Goal: Answer question/provide support: Share knowledge or assist other users

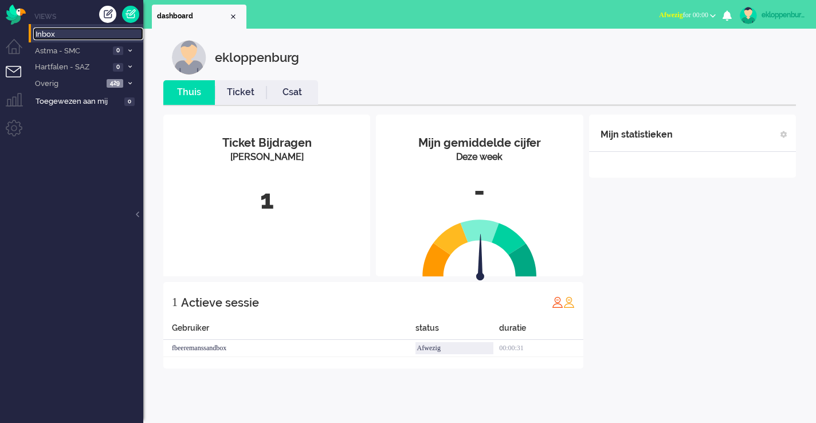
click at [73, 37] on span "Inbox" at bounding box center [90, 34] width 108 height 11
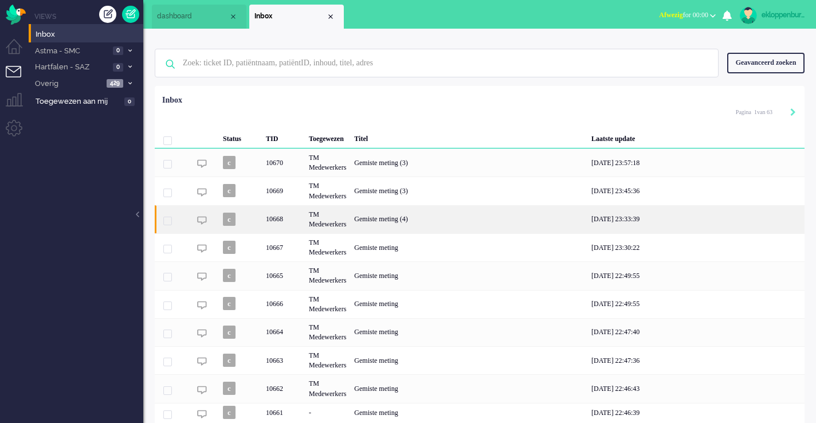
click at [342, 211] on div "TM Medewerkers" at bounding box center [327, 219] width 45 height 28
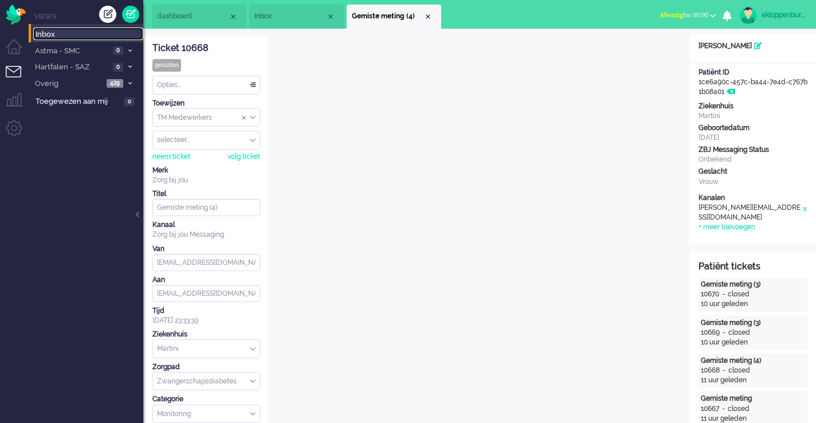
click at [59, 32] on span "Inbox" at bounding box center [90, 34] width 108 height 11
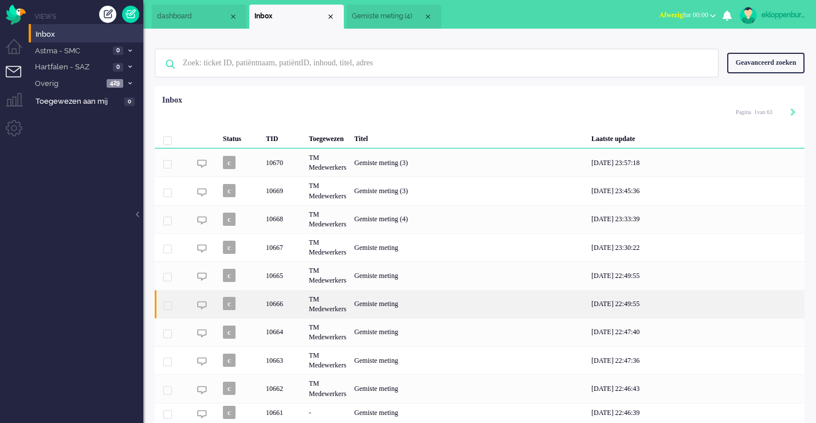
click at [400, 309] on div "Gemiste meting" at bounding box center [468, 304] width 237 height 28
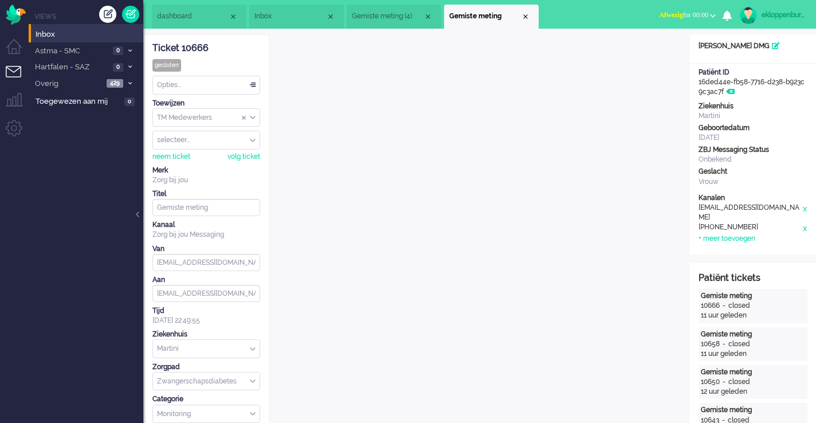
click at [268, 17] on span "Inbox" at bounding box center [290, 16] width 72 height 10
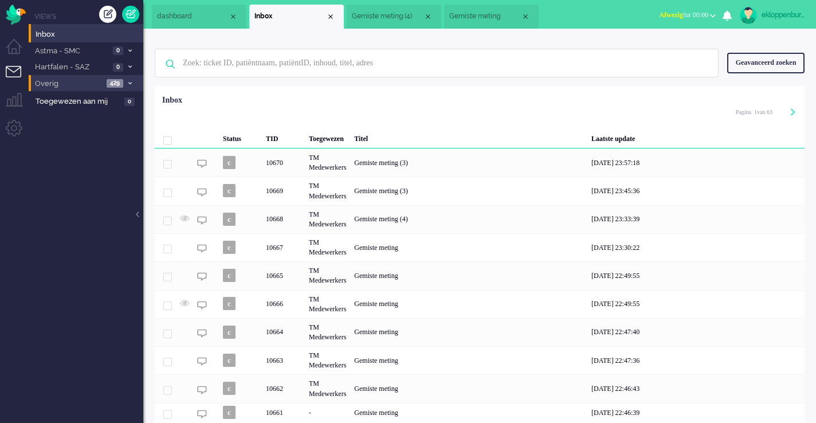
click at [84, 81] on span "Overig" at bounding box center [68, 83] width 70 height 11
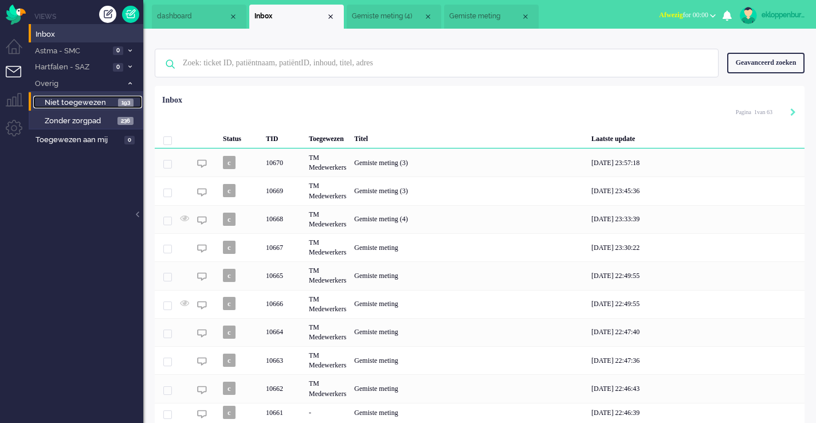
click at [61, 106] on span "Niet toegewezen" at bounding box center [80, 102] width 70 height 11
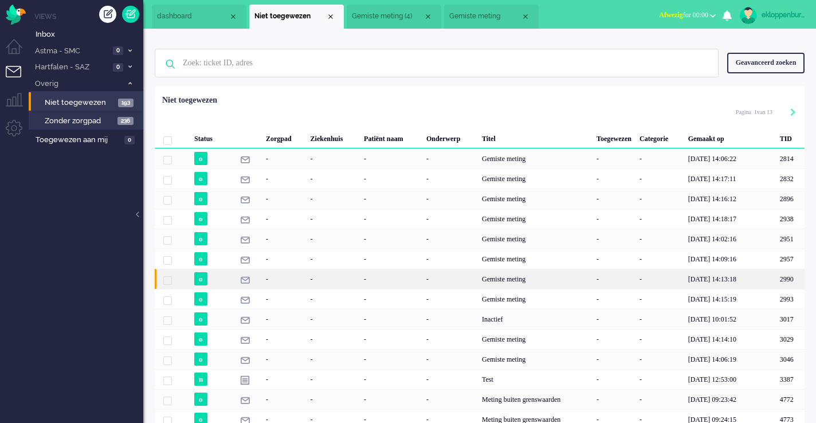
click at [534, 274] on div "Gemiste meting" at bounding box center [535, 279] width 115 height 20
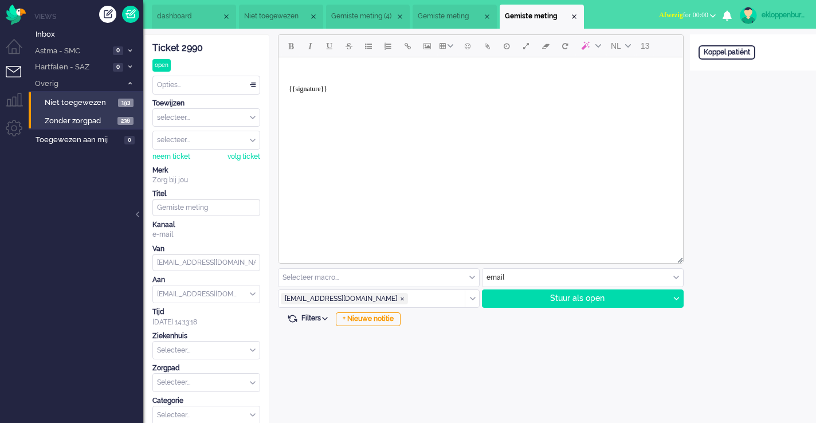
click at [86, 124] on span "Zonder zorgpad" at bounding box center [80, 121] width 70 height 11
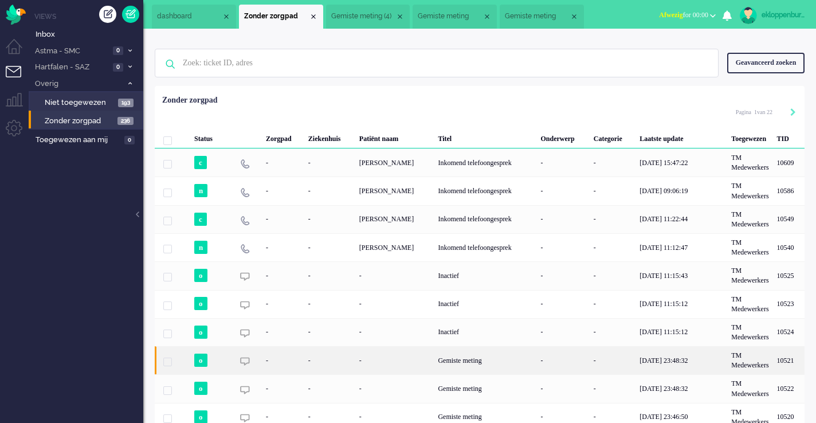
click at [445, 361] on div "Gemiste meting" at bounding box center [485, 360] width 103 height 28
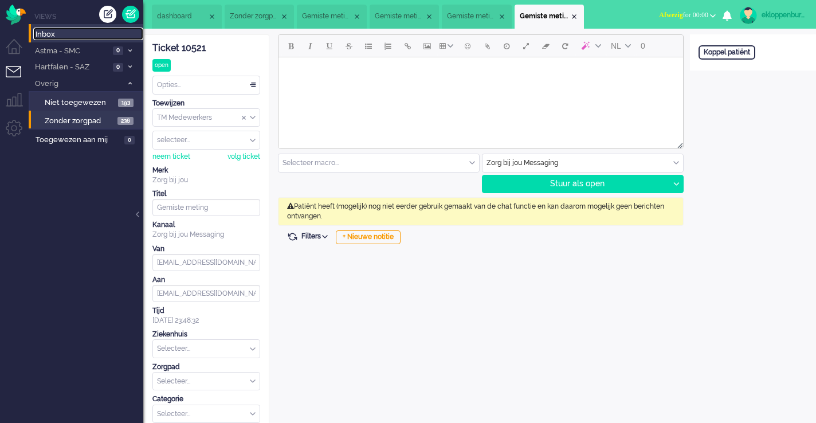
click at [60, 34] on span "Inbox" at bounding box center [90, 34] width 108 height 11
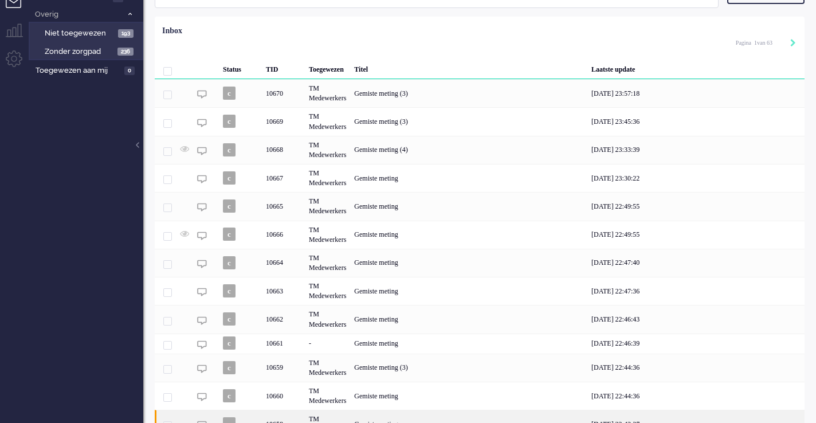
scroll to position [181, 0]
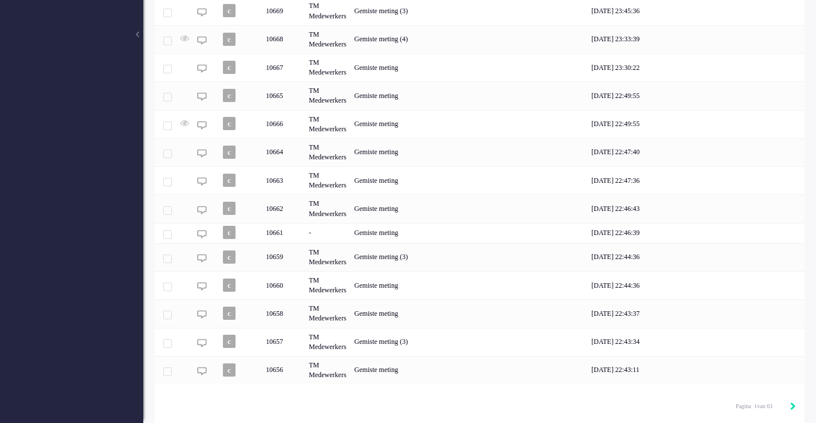
click at [792, 406] on icon "Next" at bounding box center [793, 406] width 6 height 8
type input "2"
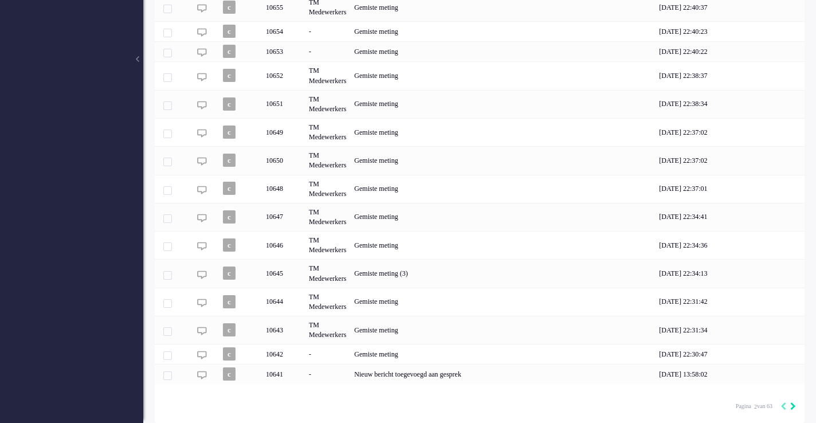
click at [792, 406] on icon "Next" at bounding box center [793, 406] width 6 height 8
type input "3"
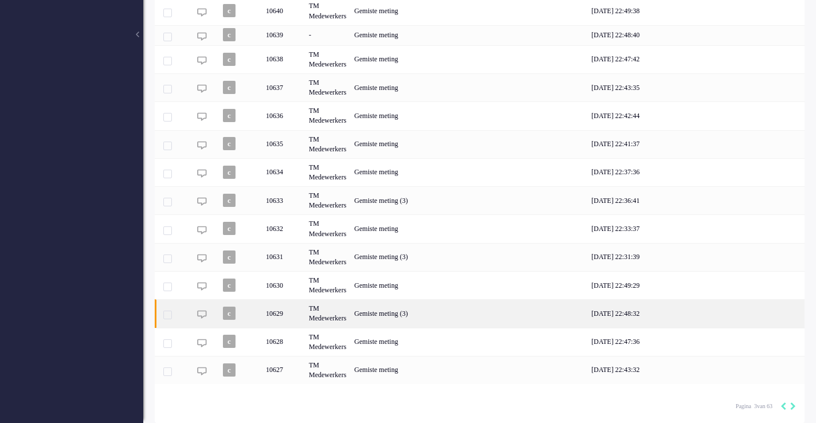
click at [561, 306] on div "Gemiste meting (3)" at bounding box center [468, 313] width 237 height 28
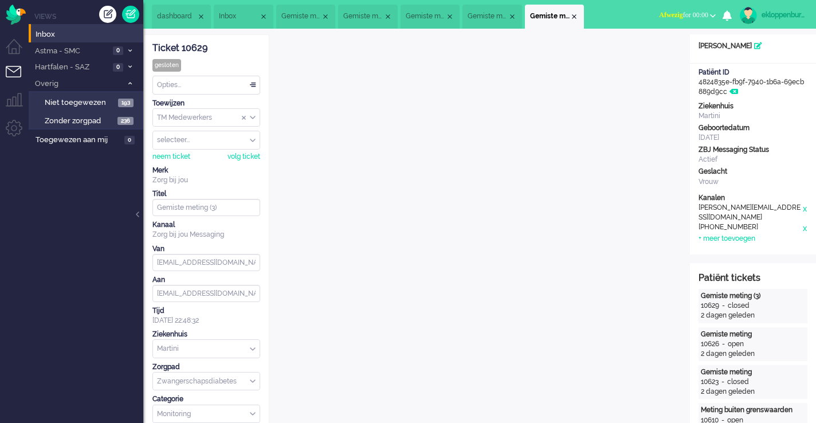
click at [797, 13] on div "ekloppenburg" at bounding box center [782, 14] width 43 height 11
click at [761, 75] on link "Instellingen" at bounding box center [769, 77] width 79 height 11
select select
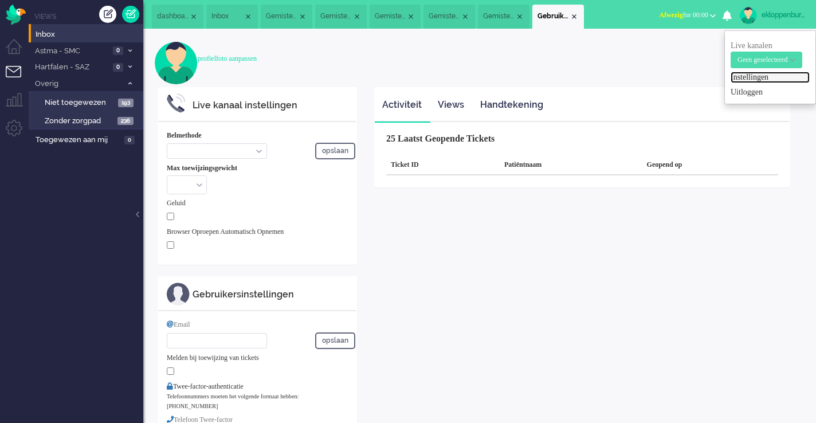
select select "inbound-new"
type input "[PHONE_NUMBER]"
type input "[PERSON_NAME][EMAIL_ADDRESS][DOMAIN_NAME]"
type input "+31612345678"
select select "nl"
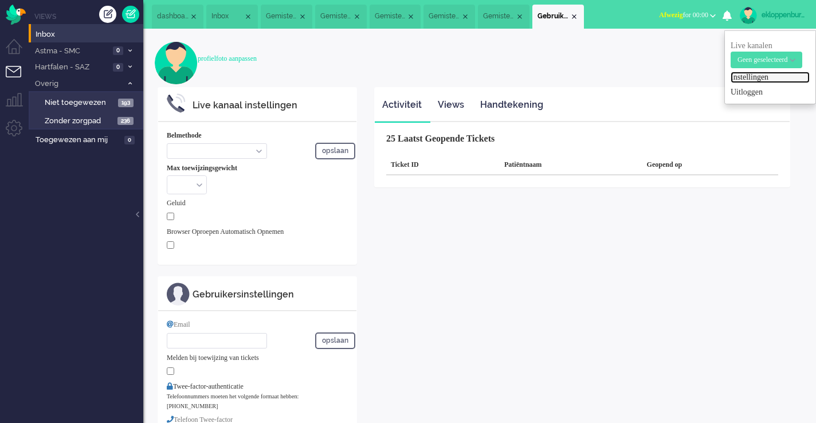
select select "en_GB"
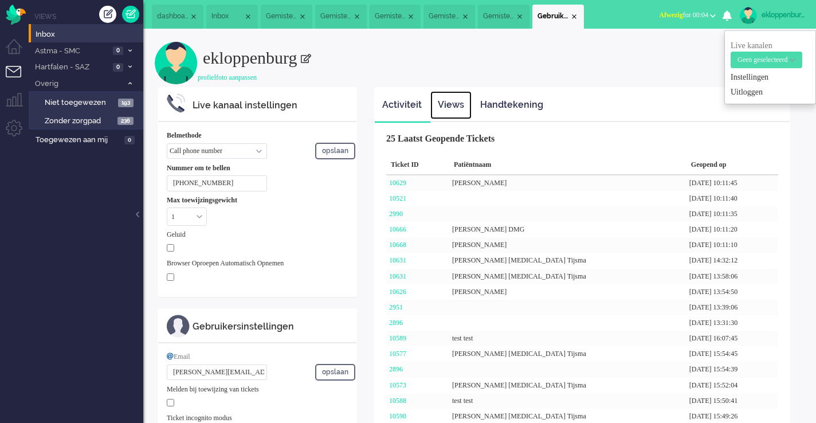
click at [446, 107] on link "Views" at bounding box center [450, 105] width 41 height 28
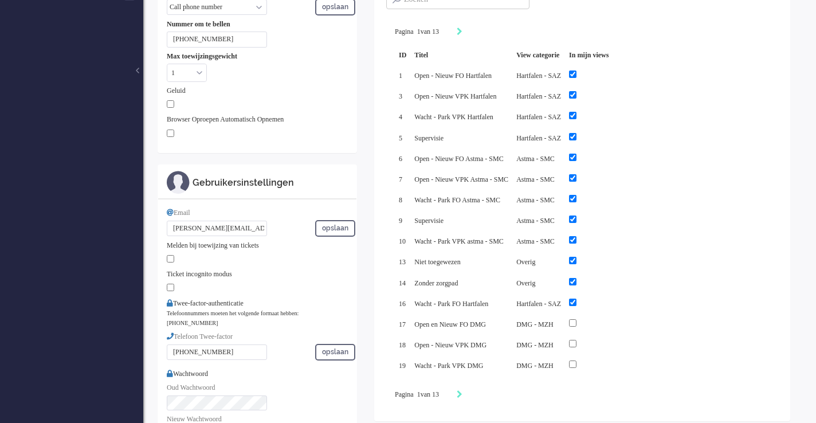
scroll to position [123, 0]
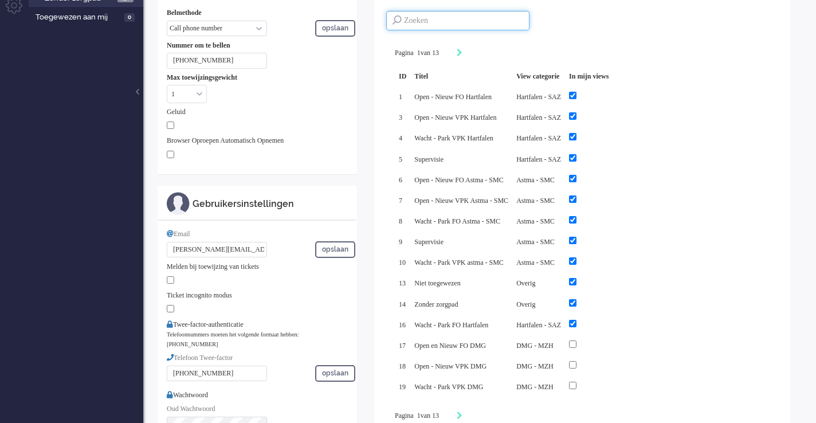
click at [426, 21] on input at bounding box center [457, 20] width 143 height 19
type input "saz"
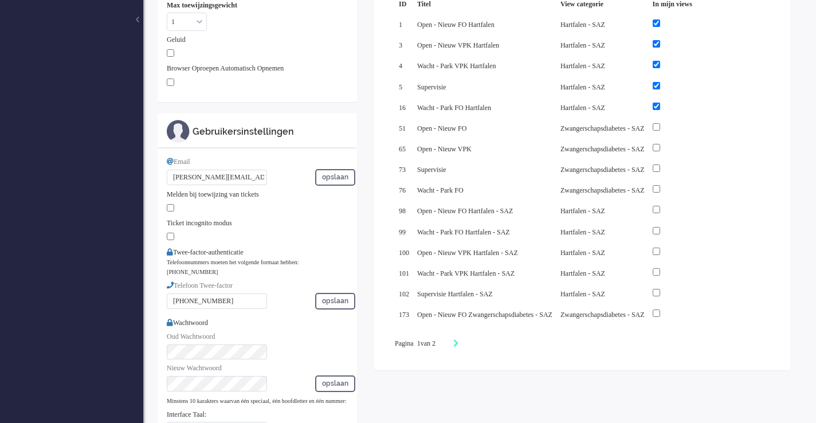
scroll to position [201, 0]
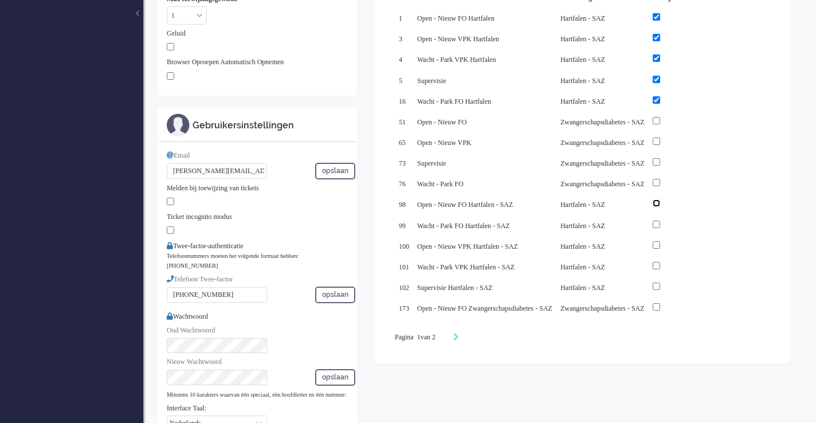
click at [660, 207] on input "checkbox" at bounding box center [655, 202] width 7 height 7
checkbox input "true"
click at [692, 231] on div at bounding box center [672, 224] width 40 height 13
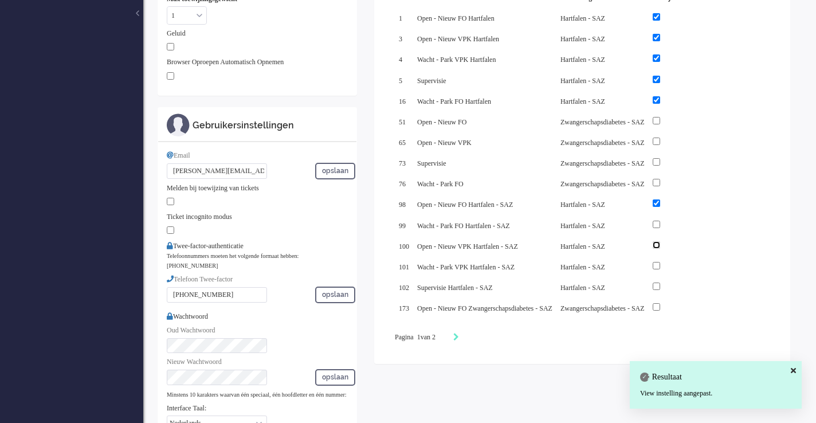
click at [660, 249] on input "checkbox" at bounding box center [655, 244] width 7 height 7
checkbox input "true"
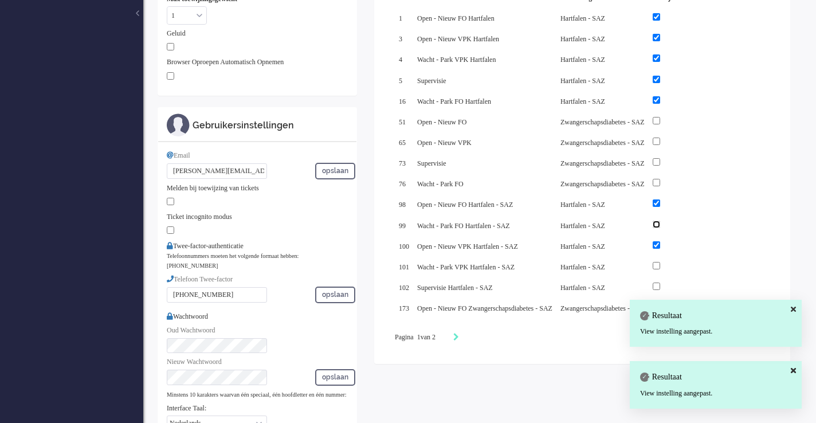
click at [660, 228] on input "checkbox" at bounding box center [655, 224] width 7 height 7
checkbox input "true"
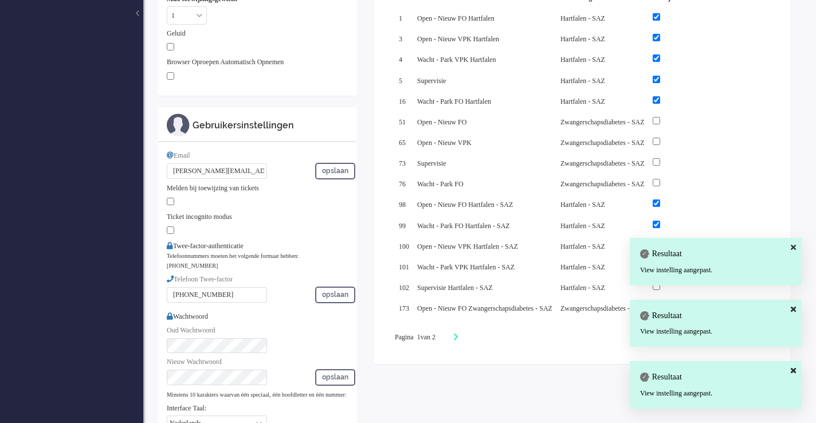
drag, startPoint x: 792, startPoint y: 308, endPoint x: 796, endPoint y: 301, distance: 8.3
click at [792, 308] on icon at bounding box center [792, 308] width 5 height 7
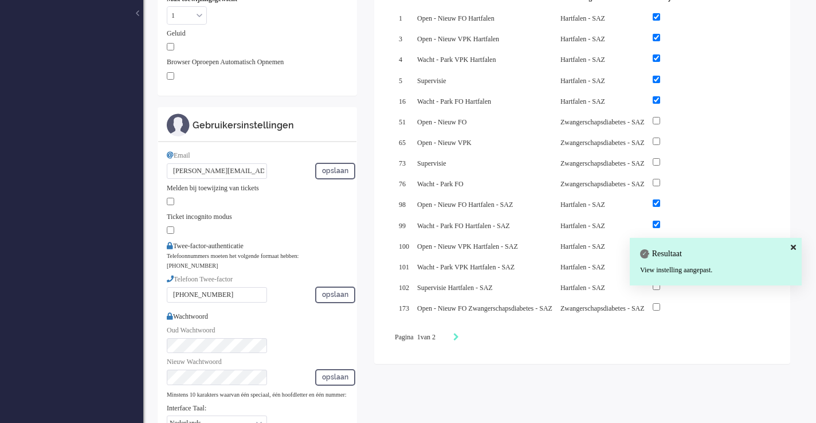
click at [796, 247] on div "Resultaat View instelling aangepast." at bounding box center [716, 262] width 172 height 48
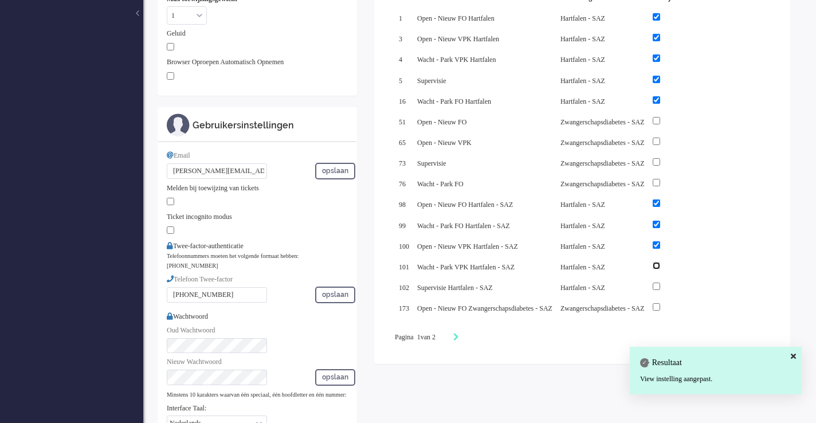
click at [660, 269] on input "checkbox" at bounding box center [655, 265] width 7 height 7
checkbox input "true"
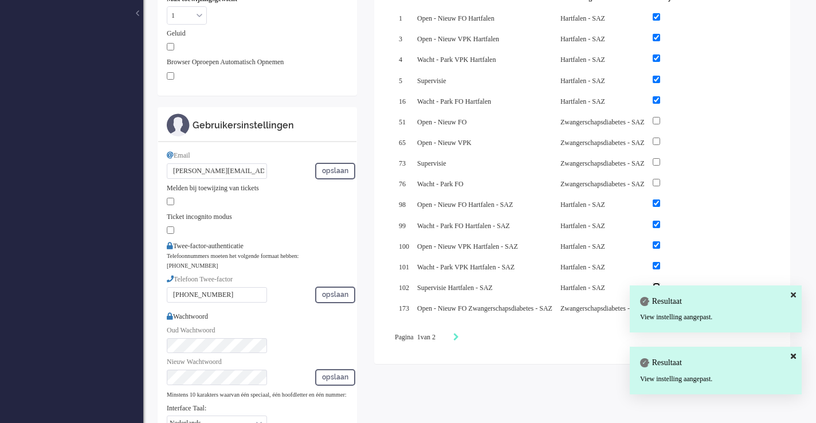
click at [707, 222] on body "Thuis Dashboard Meldingen Volgen Kennisbank release_2.1.2 Views Inbox Astma - S…" at bounding box center [408, 10] width 816 height 423
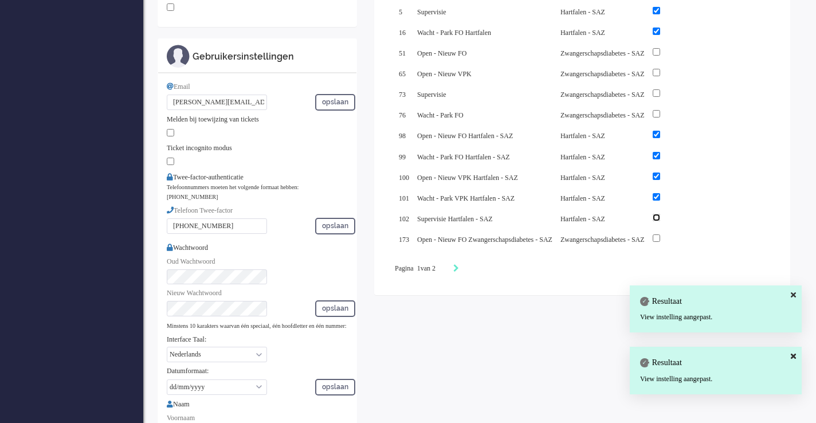
scroll to position [266, 0]
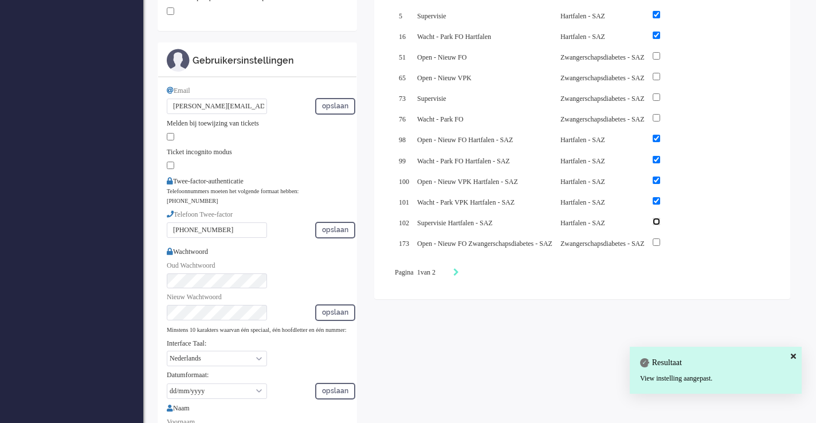
click at [660, 225] on input "checkbox" at bounding box center [655, 221] width 7 height 7
checkbox input "true"
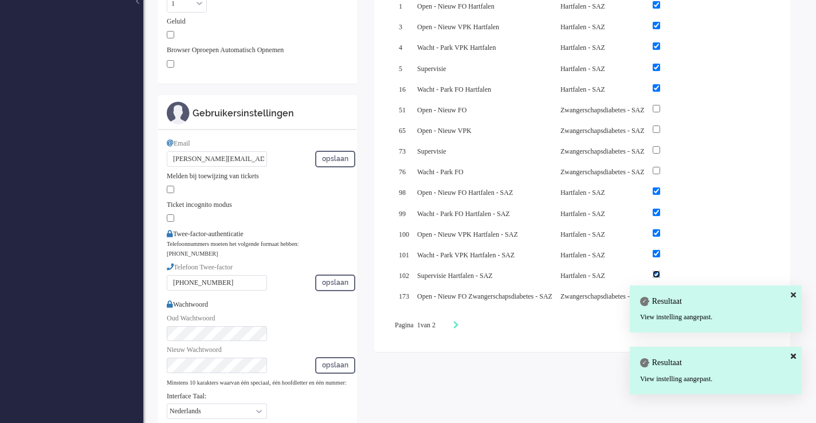
scroll to position [0, 0]
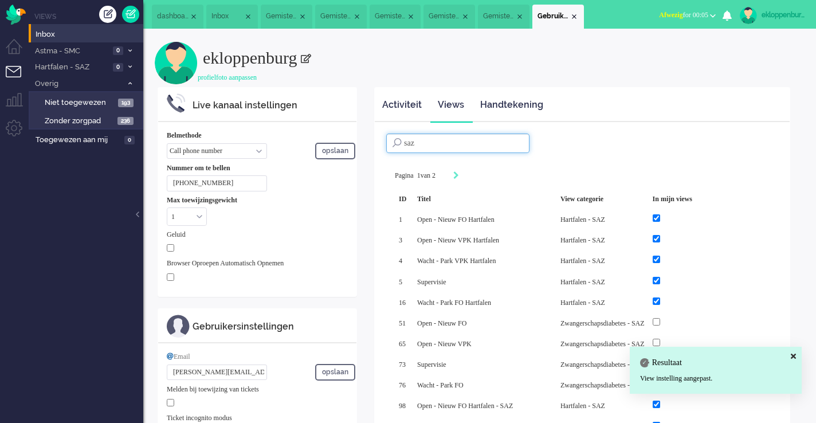
click at [465, 137] on input "saz" at bounding box center [457, 142] width 143 height 19
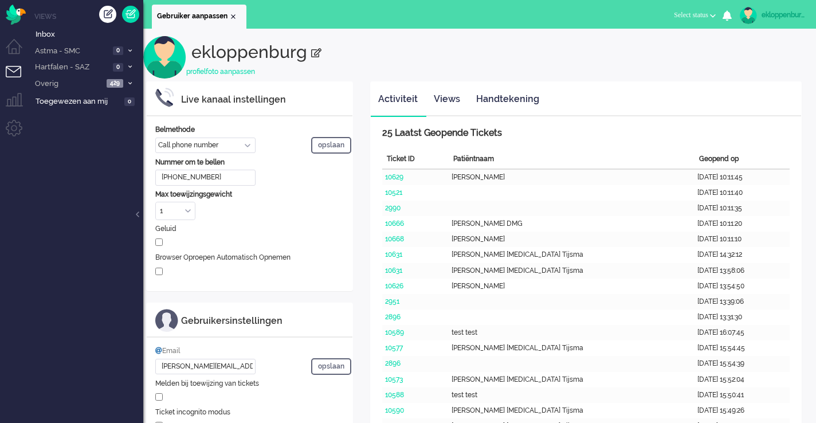
select select "nl"
click at [86, 68] on span "Hartfalen - SAZ" at bounding box center [71, 67] width 76 height 11
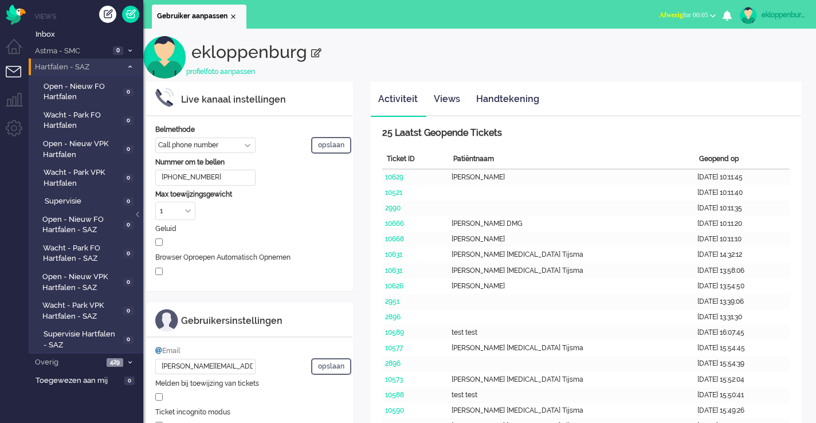
click at [85, 68] on span "Hartfalen - SAZ" at bounding box center [77, 67] width 89 height 11
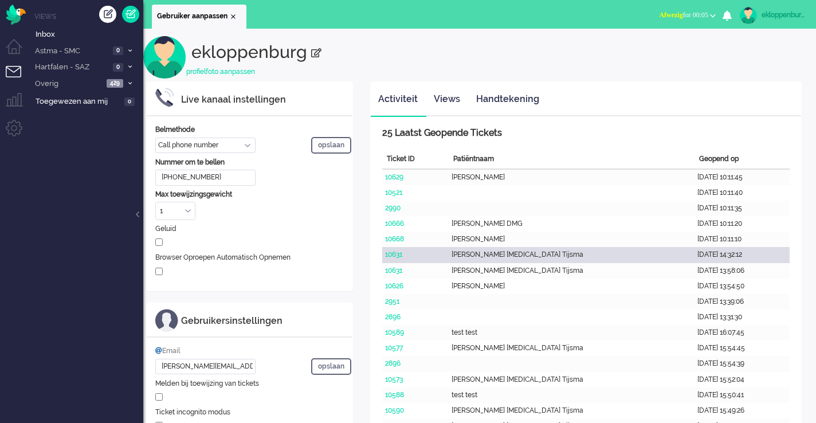
click at [524, 251] on div "[PERSON_NAME] [MEDICAL_DATA] Tijsma" at bounding box center [572, 254] width 246 height 15
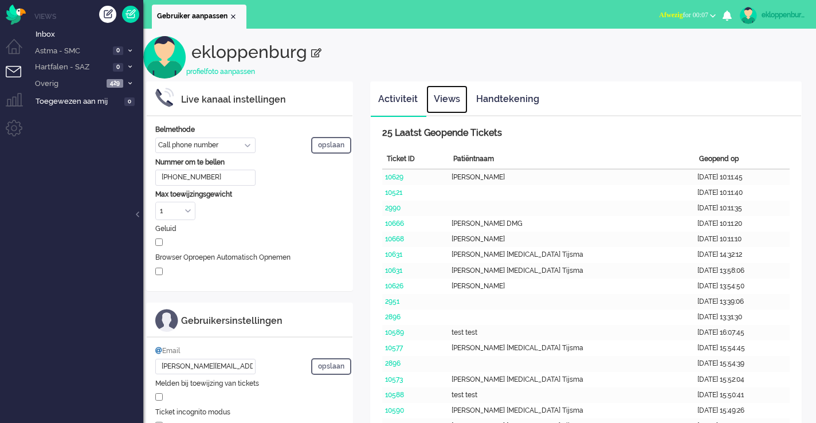
click at [442, 99] on link "Views" at bounding box center [446, 99] width 41 height 28
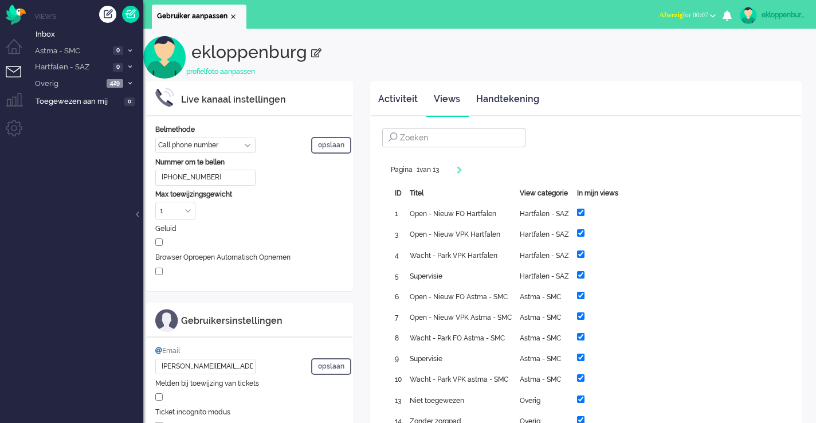
click at [395, 124] on div "25 Laatst Geopende Tickets Ticket ID Patiëntnaam Geopend op 10629 Maria Ver Boe…" at bounding box center [586, 337] width 430 height 443
click at [448, 135] on input at bounding box center [453, 137] width 143 height 19
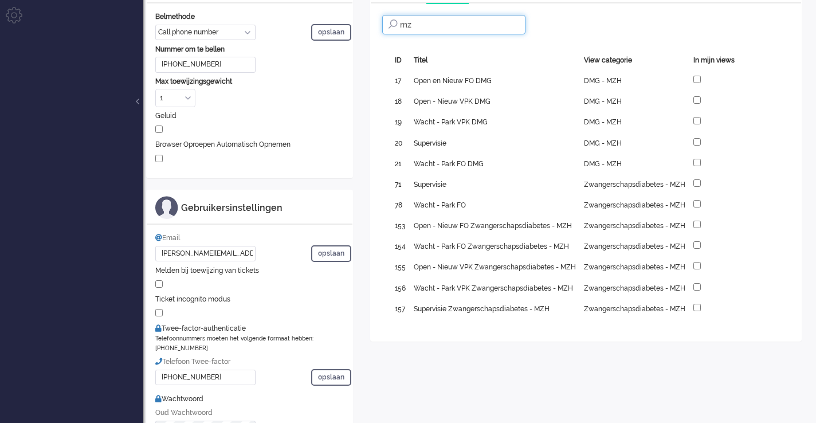
scroll to position [117, 0]
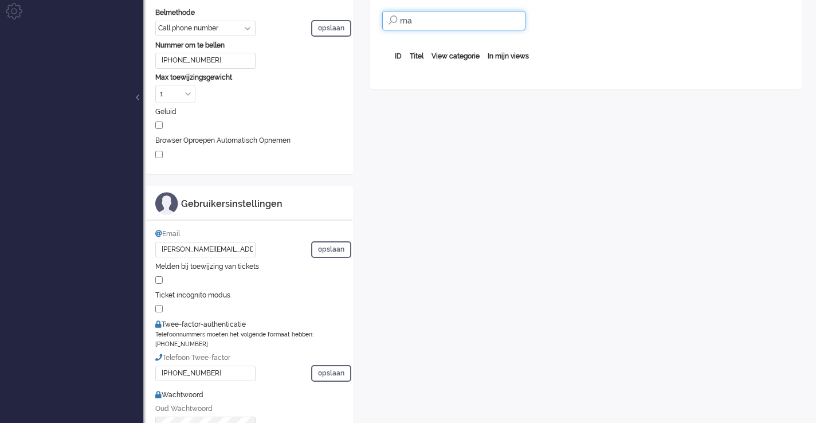
type input "m"
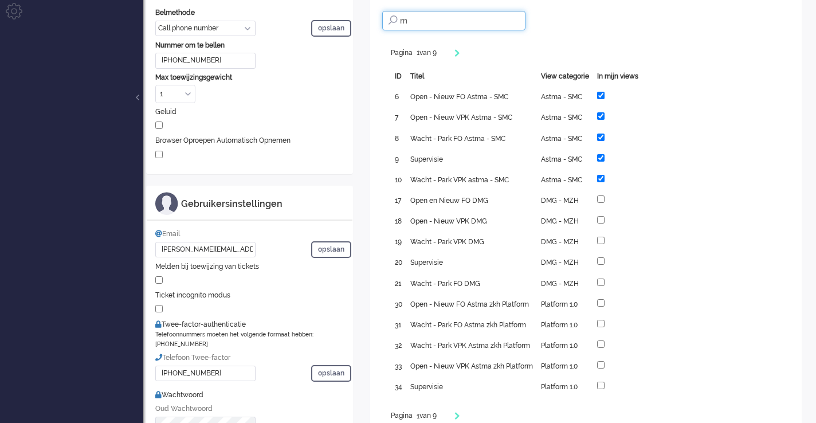
type input "m"
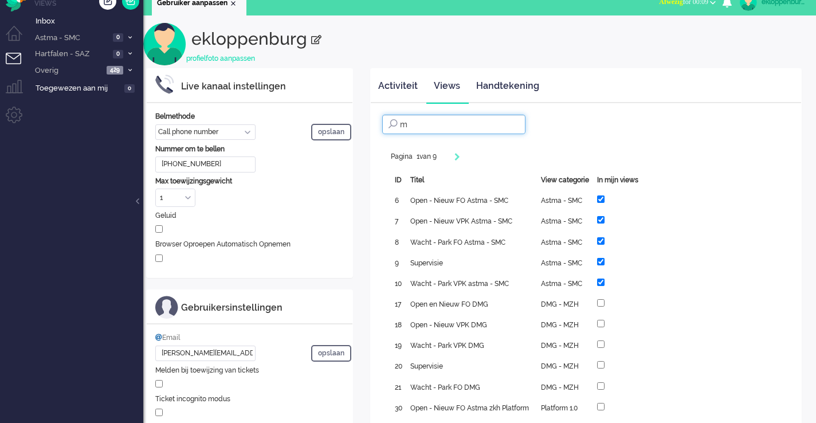
scroll to position [0, 0]
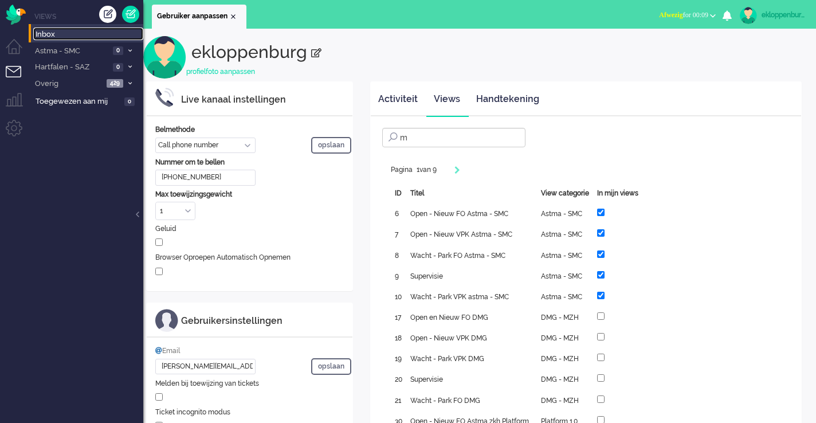
click at [60, 33] on span "Inbox" at bounding box center [90, 34] width 108 height 11
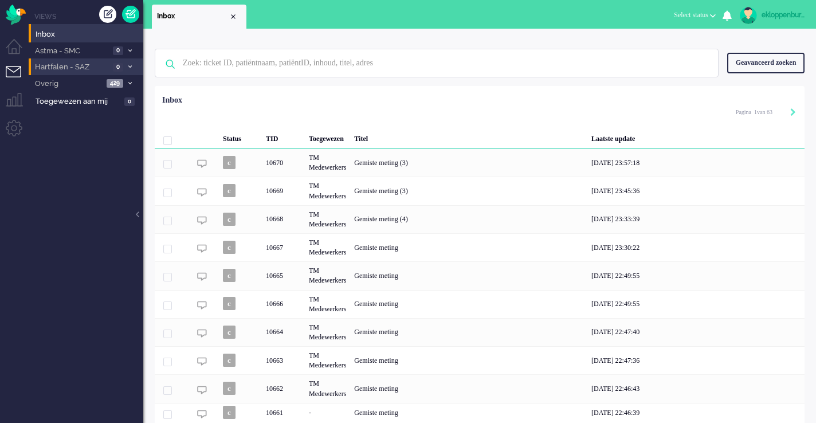
click at [79, 63] on span "Hartfalen - SAZ" at bounding box center [71, 67] width 76 height 11
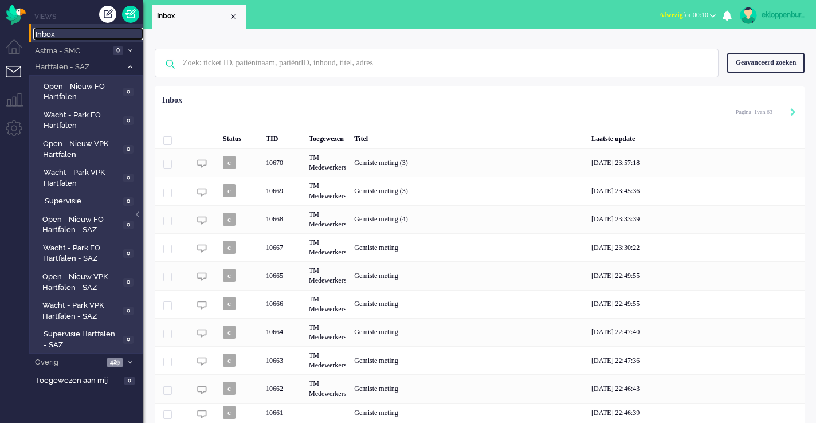
click at [78, 32] on span "Inbox" at bounding box center [90, 34] width 108 height 11
click at [303, 68] on input "text" at bounding box center [438, 62] width 528 height 27
type input "eliene"
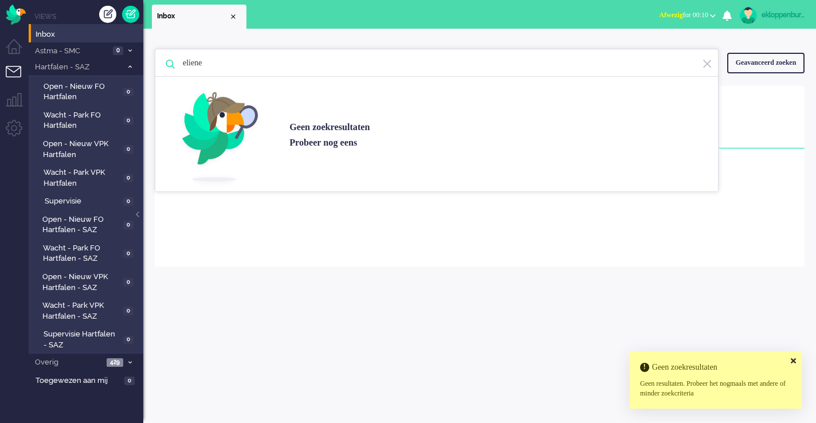
click at [706, 59] on img at bounding box center [707, 63] width 10 height 11
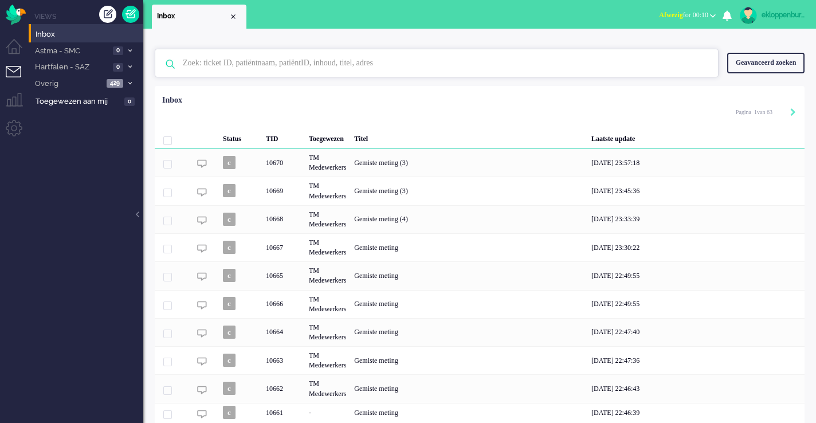
click at [311, 68] on input "text" at bounding box center [438, 62] width 528 height 27
type input "eliene"
click at [256, 64] on input "text" at bounding box center [438, 62] width 528 height 27
type input "eliene"
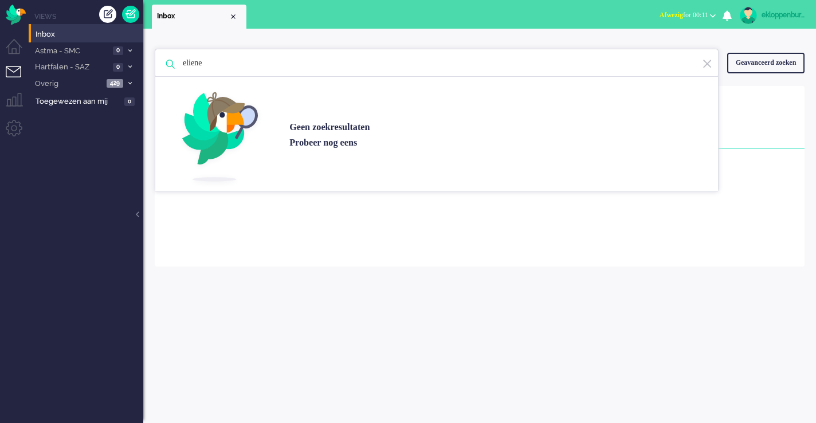
click at [789, 9] on div "ekloppenburg" at bounding box center [782, 14] width 43 height 11
click at [755, 75] on link "Instellingen" at bounding box center [769, 77] width 79 height 11
select select "nl"
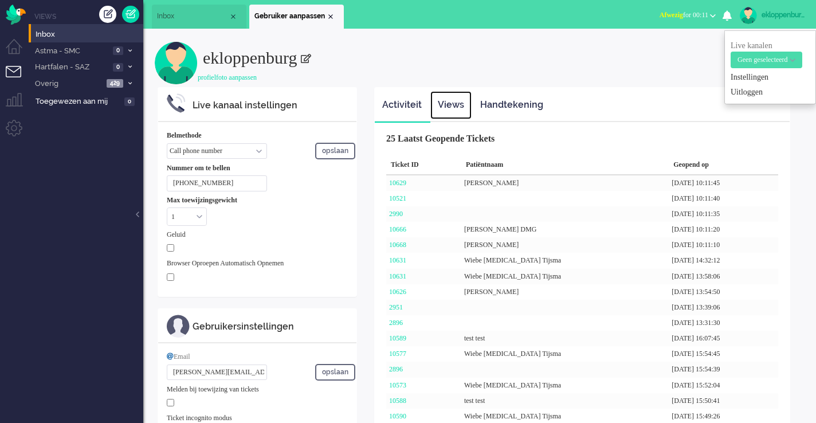
drag, startPoint x: 446, startPoint y: 106, endPoint x: 452, endPoint y: 103, distance: 6.4
click at [446, 106] on link "Views" at bounding box center [450, 105] width 41 height 28
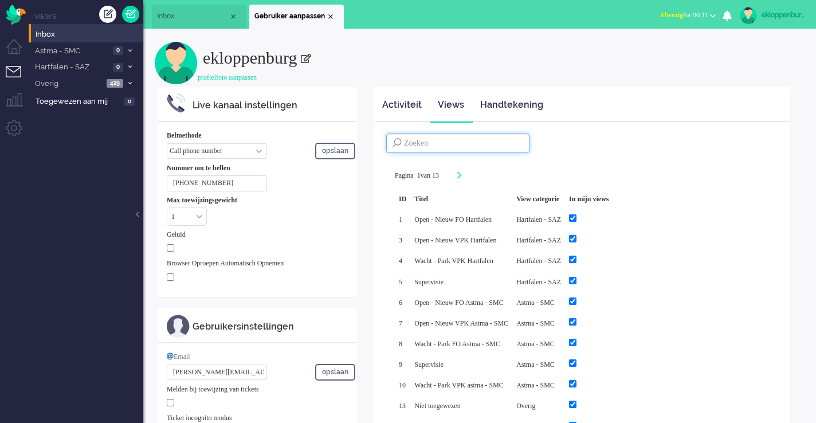
click at [465, 148] on input at bounding box center [457, 142] width 143 height 19
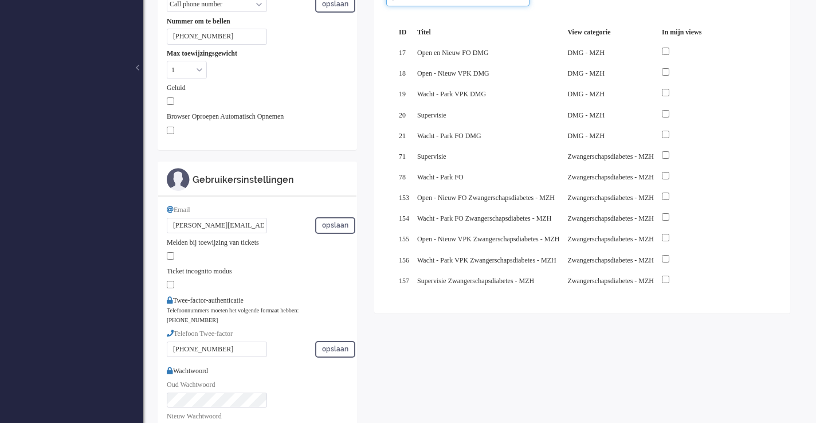
scroll to position [153, 0]
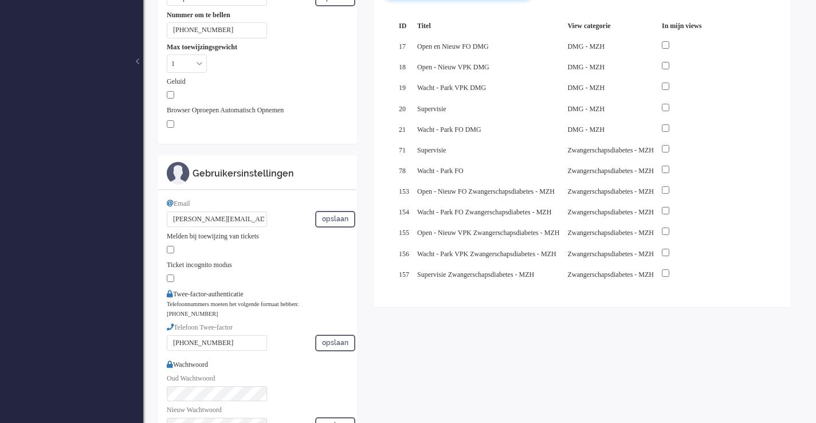
type input "mzh"
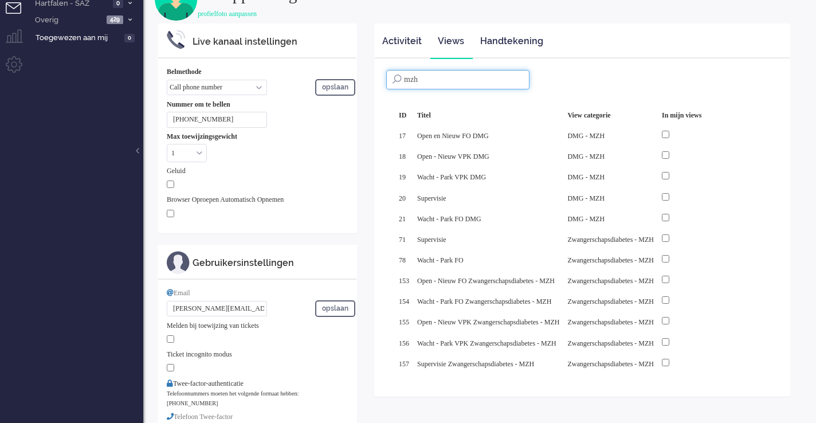
scroll to position [0, 0]
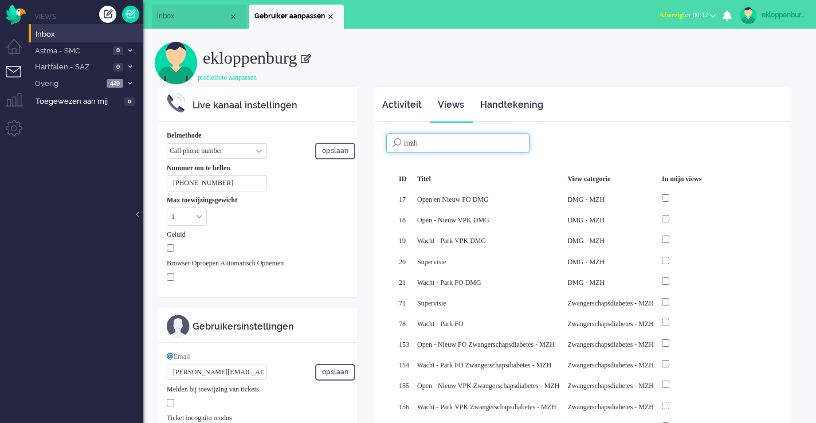
click at [195, 21] on li "Inbox" at bounding box center [199, 17] width 95 height 24
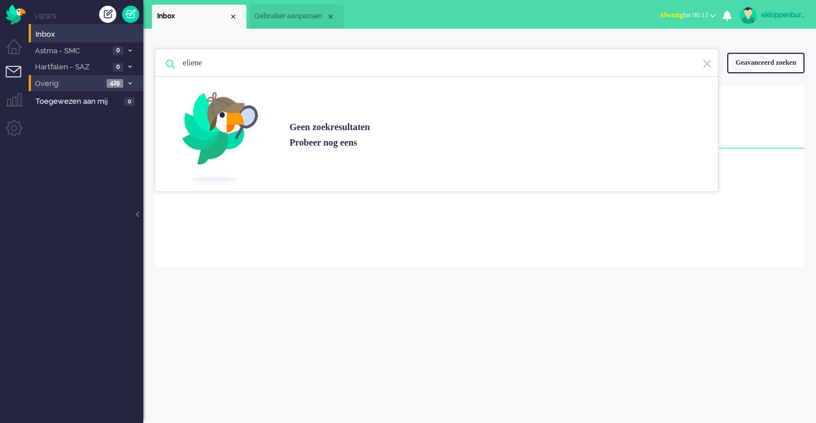
click at [93, 82] on span "Overig" at bounding box center [68, 83] width 70 height 11
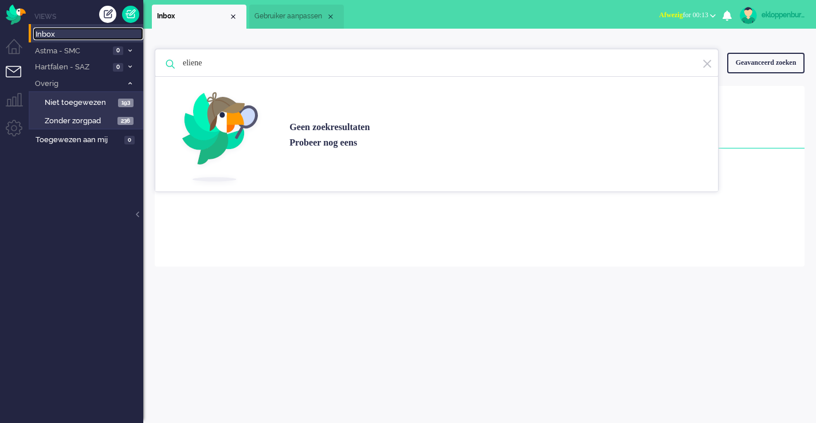
click at [76, 31] on span "Inbox" at bounding box center [90, 34] width 108 height 11
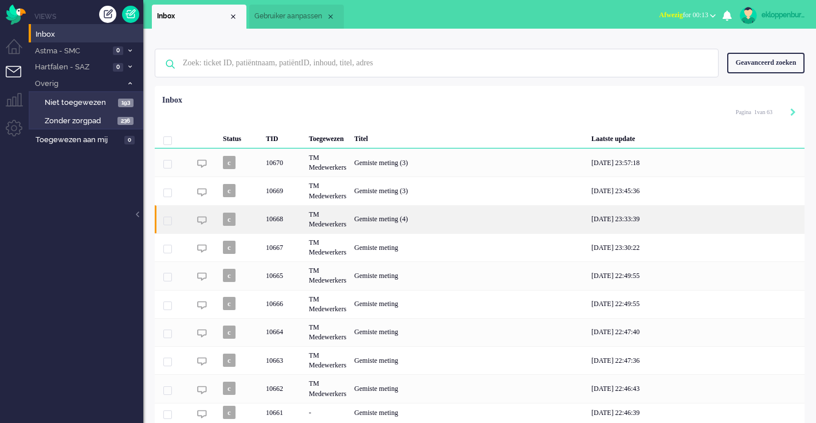
click at [382, 213] on div "Gemiste meting (4)" at bounding box center [468, 219] width 237 height 28
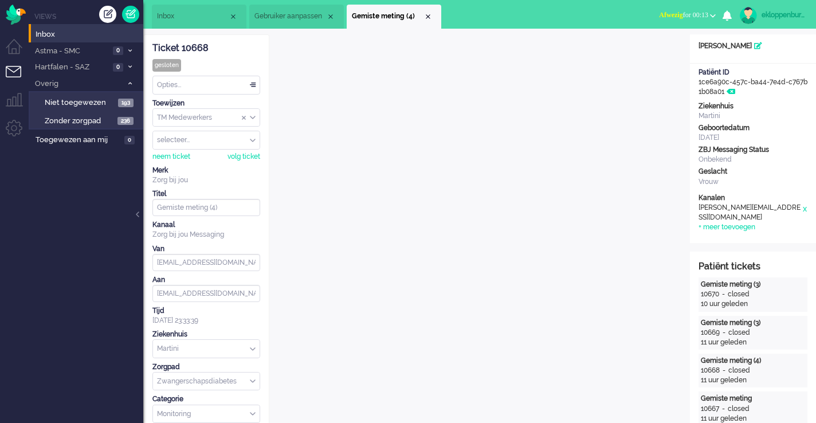
scroll to position [1, 0]
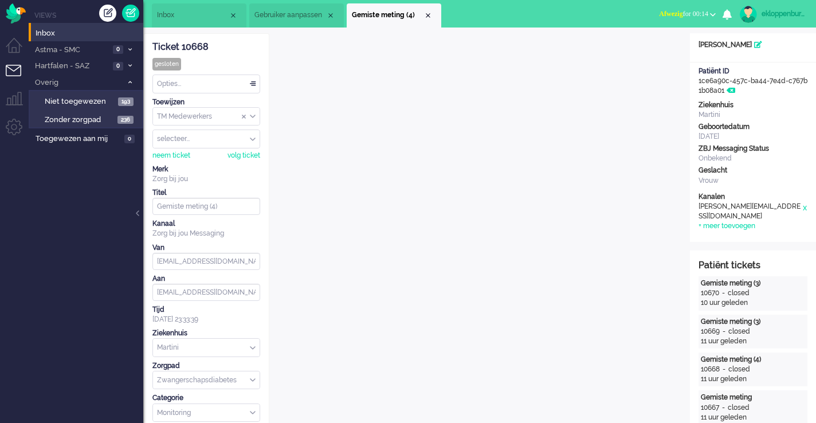
click at [204, 10] on li "Inbox" at bounding box center [199, 15] width 95 height 24
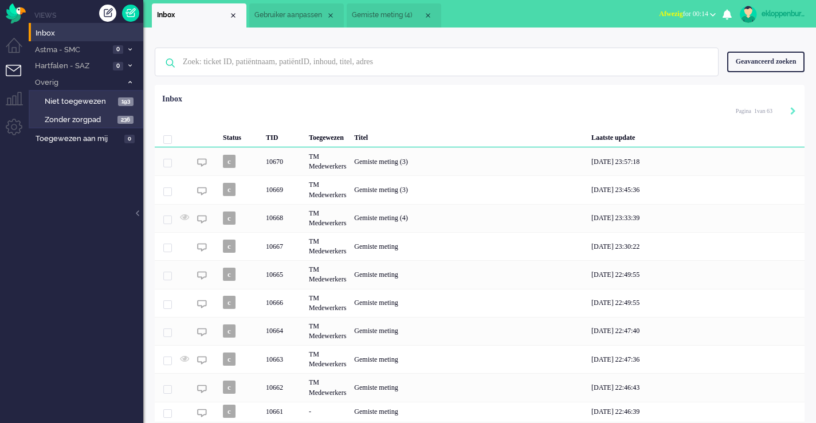
click at [285, 18] on span "Gebruiker aanpassen" at bounding box center [290, 15] width 72 height 10
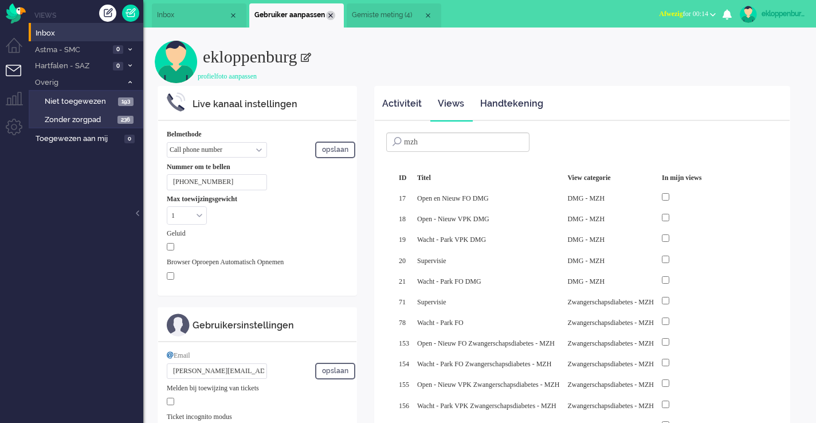
click at [334, 17] on div "Close tab" at bounding box center [330, 15] width 9 height 9
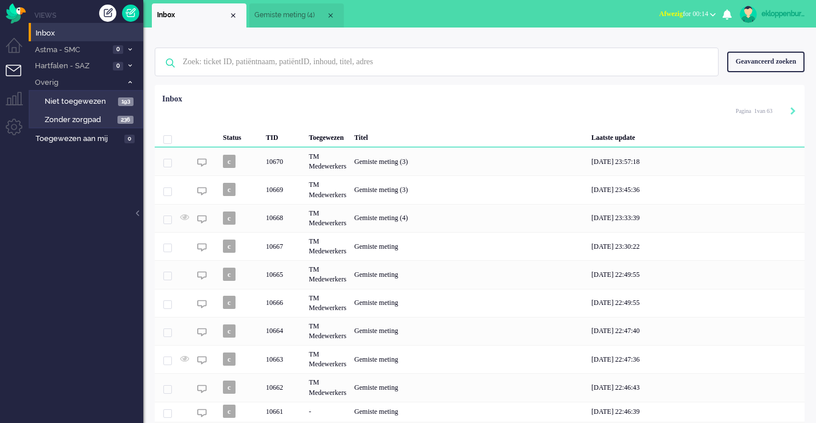
click at [334, 17] on div "Close tab" at bounding box center [330, 15] width 9 height 9
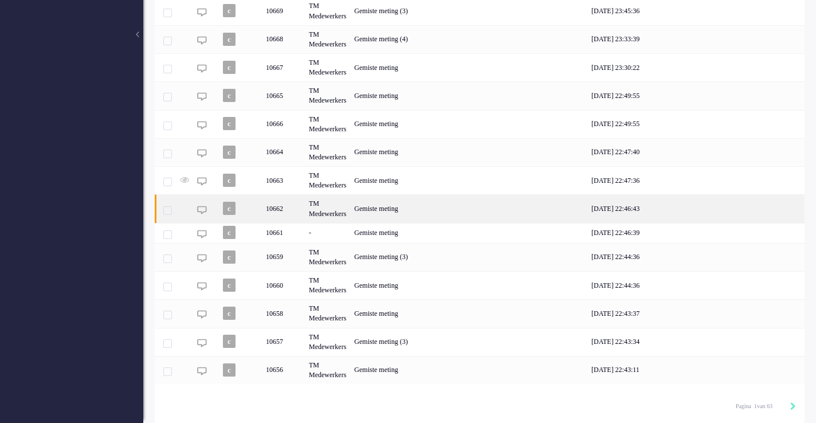
scroll to position [181, 0]
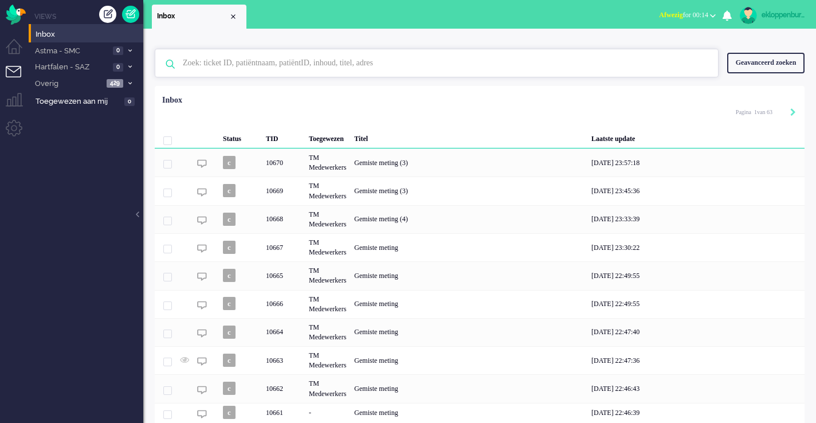
click at [223, 66] on input "text" at bounding box center [438, 62] width 528 height 27
type input "eliene"
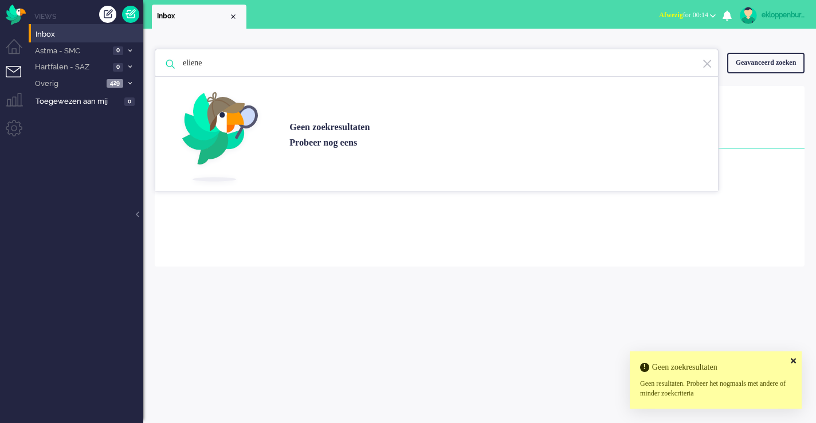
click at [707, 65] on img at bounding box center [707, 63] width 10 height 11
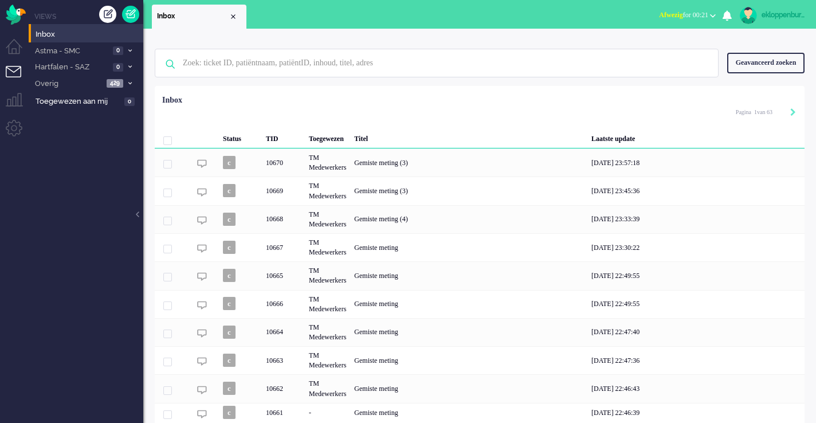
click at [769, 19] on div "ekloppenburg" at bounding box center [782, 14] width 43 height 11
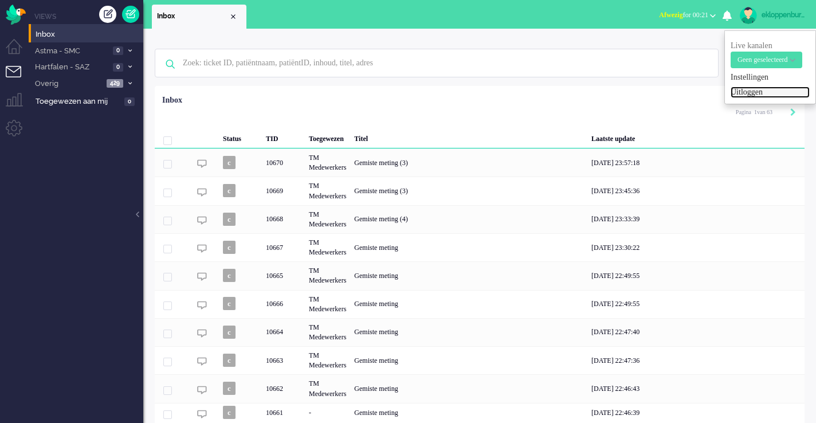
click at [770, 91] on link "Uitloggen" at bounding box center [769, 91] width 79 height 11
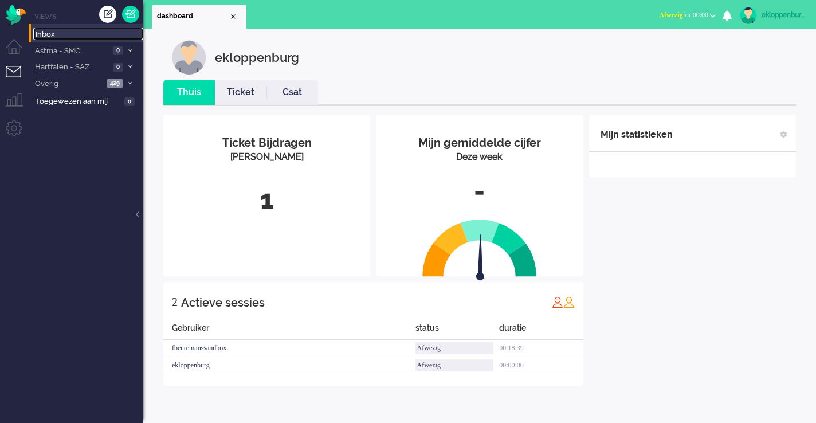
click at [77, 38] on span "Inbox" at bounding box center [90, 34] width 108 height 11
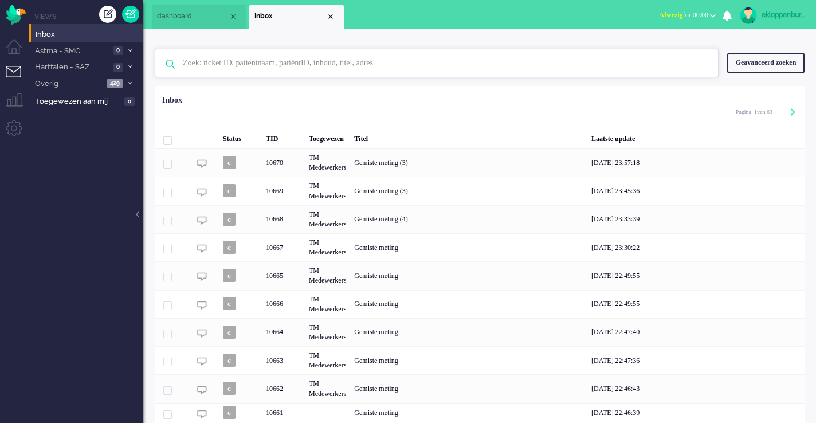
click at [292, 70] on input "text" at bounding box center [438, 62] width 528 height 27
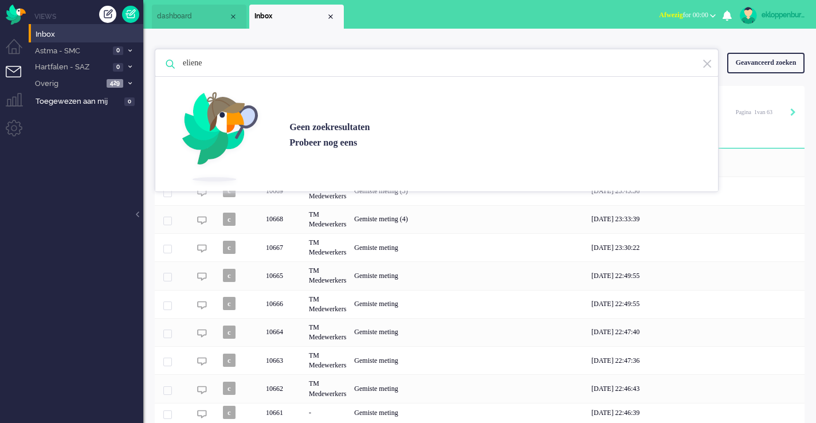
type input "eliene"
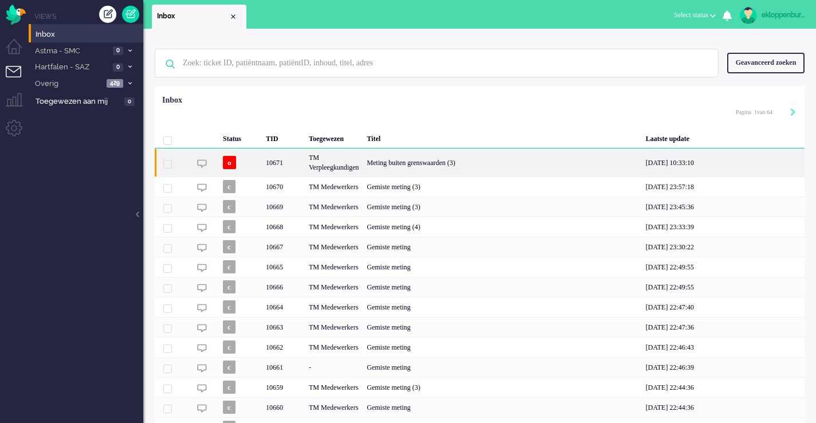
click at [413, 164] on div "Meting buiten grenswaarden (3)" at bounding box center [502, 162] width 278 height 28
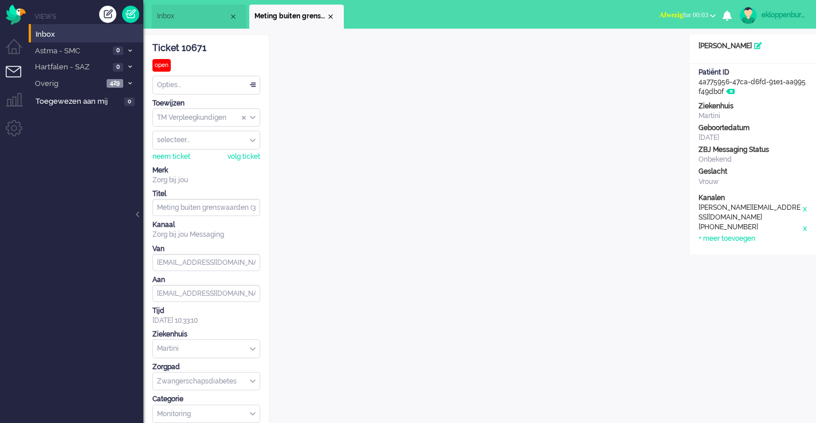
click at [221, 84] on div "Opties..." at bounding box center [206, 85] width 107 height 18
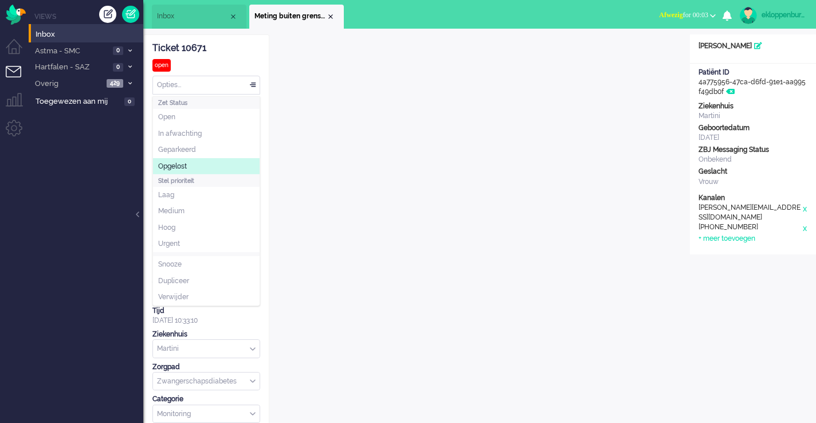
click at [216, 166] on li "Opgelost" at bounding box center [206, 166] width 107 height 17
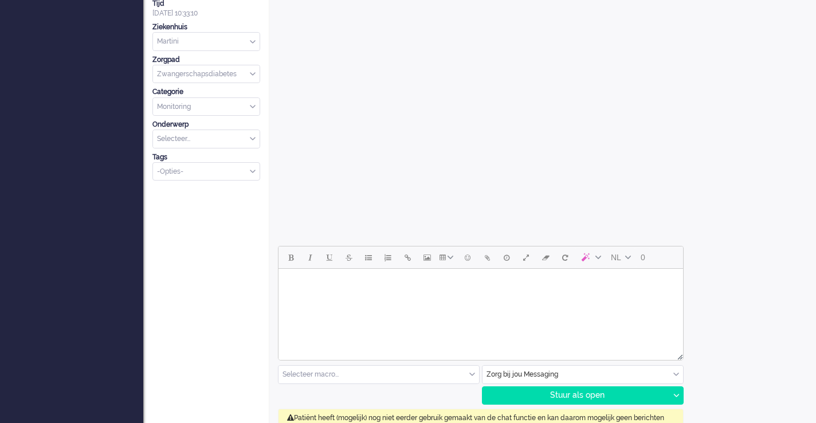
scroll to position [430, 0]
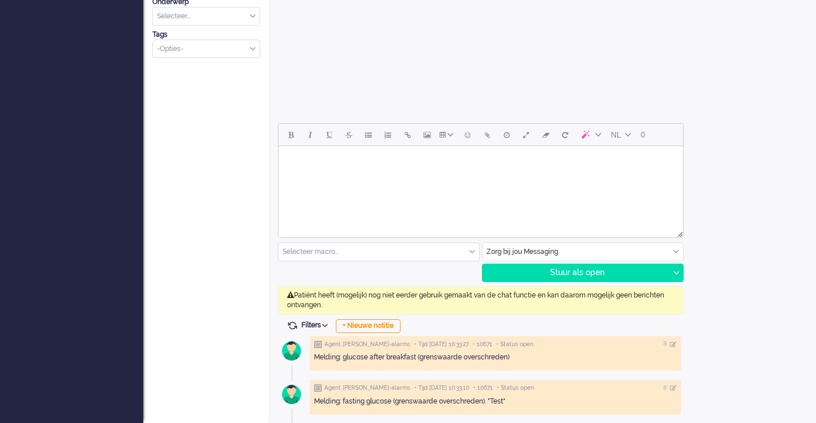
click at [396, 175] on html at bounding box center [480, 160] width 404 height 29
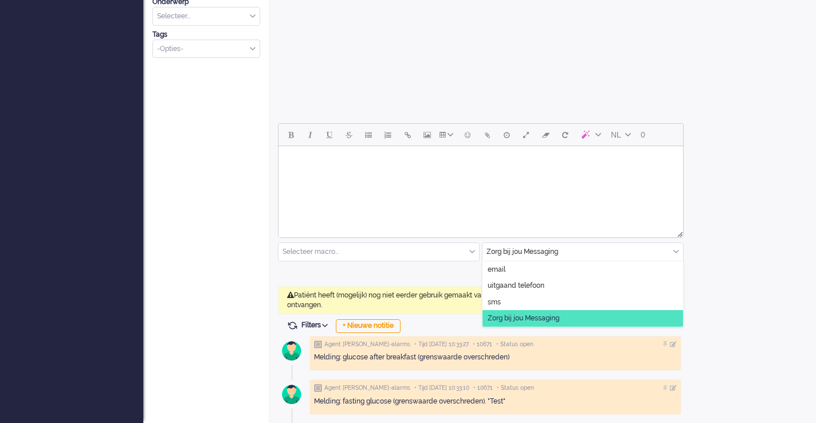
click at [528, 247] on input "text" at bounding box center [582, 252] width 200 height 18
click at [528, 245] on input "text" at bounding box center [582, 252] width 200 height 18
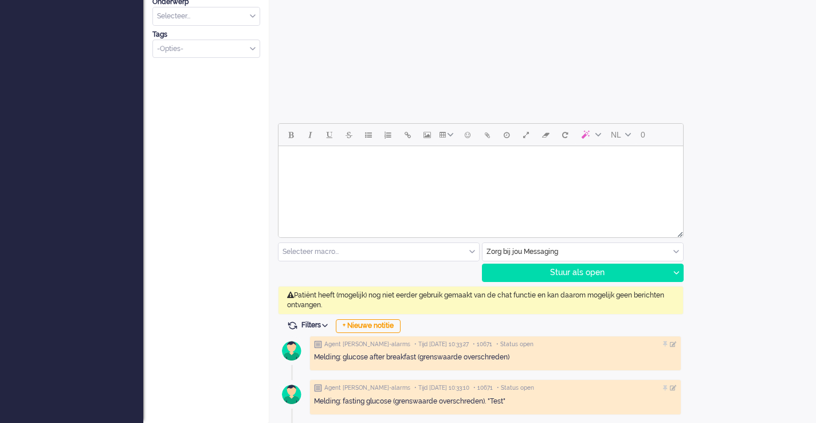
click at [465, 175] on html at bounding box center [480, 160] width 404 height 29
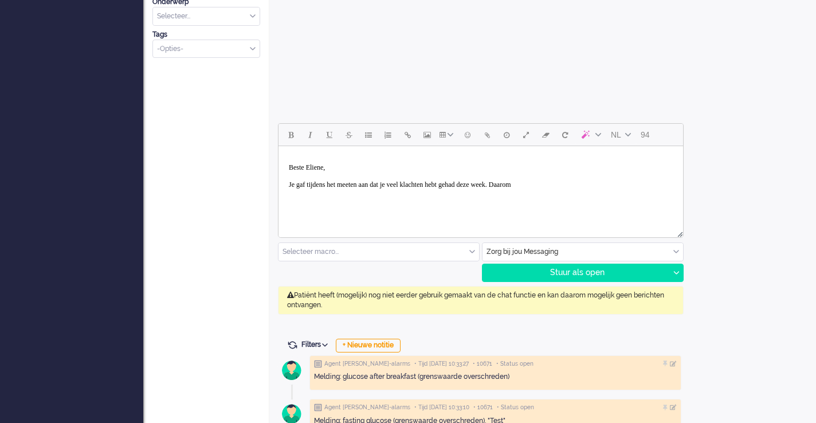
click at [366, 188] on p "Beste Eliene, Je gaf tijdens het meeten aan dat je veel klachten hebt gehad dez…" at bounding box center [481, 176] width 384 height 26
click at [619, 188] on body "Beste Eliene, Je gaf tijdens het meten aan dat je veel klachten hebt gehad deze…" at bounding box center [480, 176] width 395 height 51
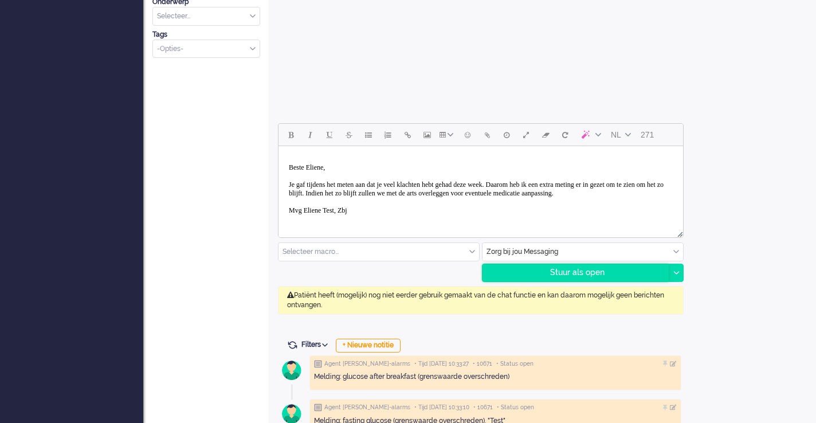
click at [572, 272] on div "Stuur als open" at bounding box center [575, 272] width 186 height 17
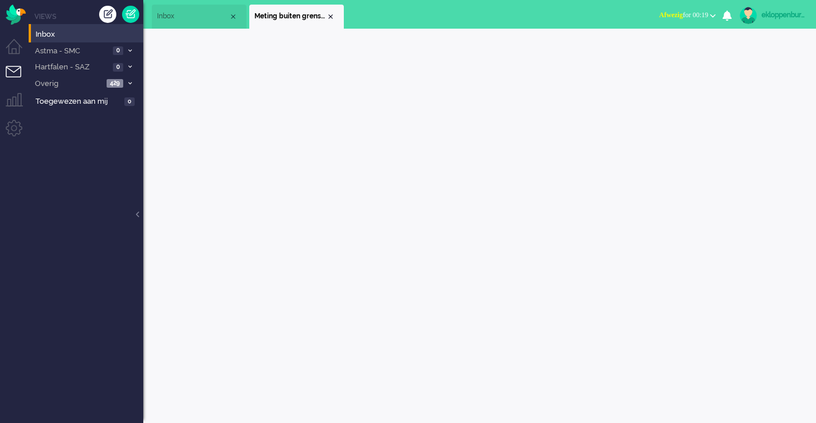
scroll to position [0, 0]
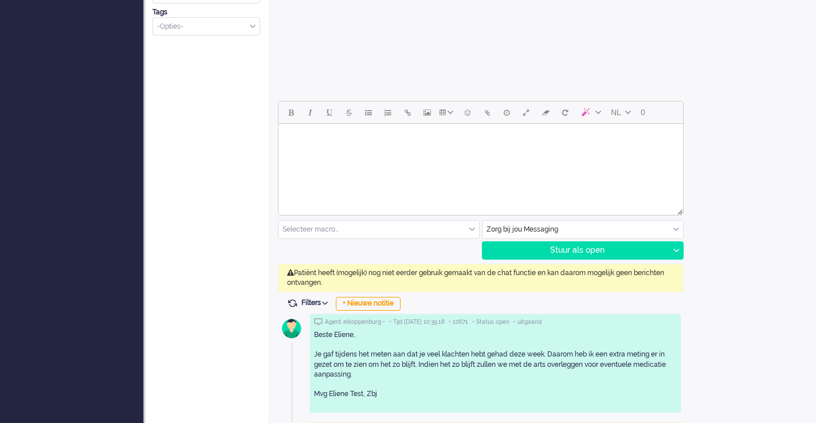
scroll to position [538, 0]
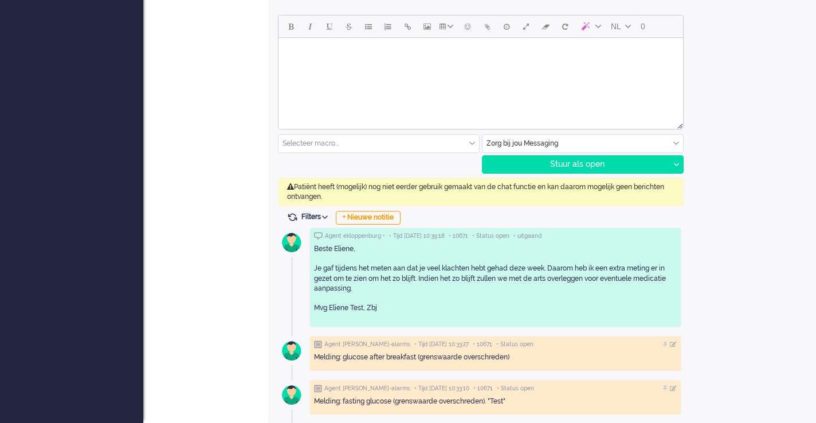
click at [595, 186] on div "Patiënt heeft (mogelijk) nog niet eerder gebruik gemaakt van de chat functie en…" at bounding box center [481, 192] width 406 height 29
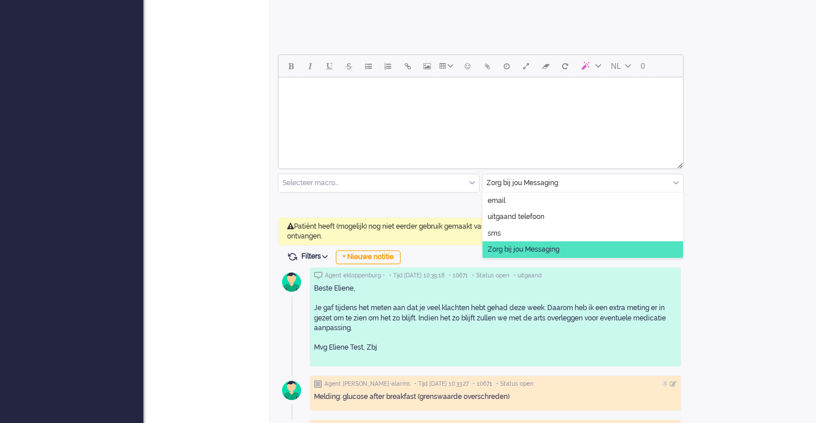
click at [534, 176] on input "text" at bounding box center [582, 183] width 200 height 18
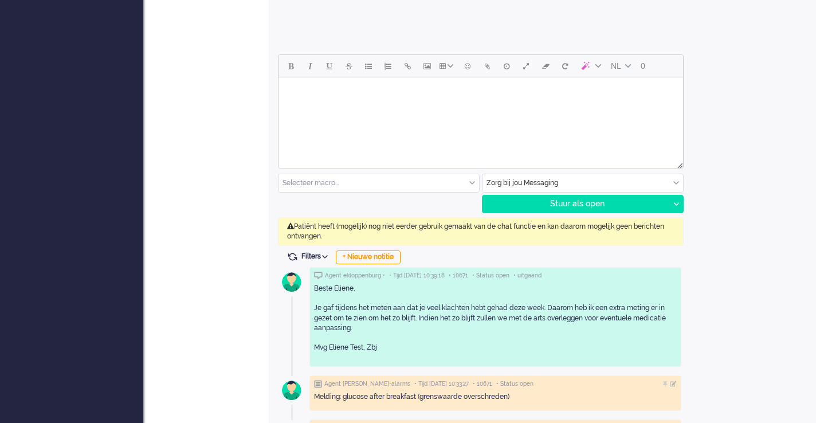
click at [438, 107] on html at bounding box center [480, 91] width 404 height 29
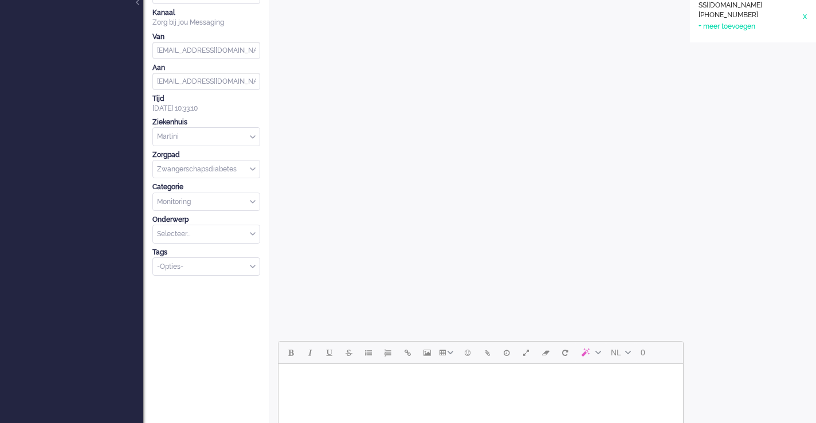
scroll to position [358, 0]
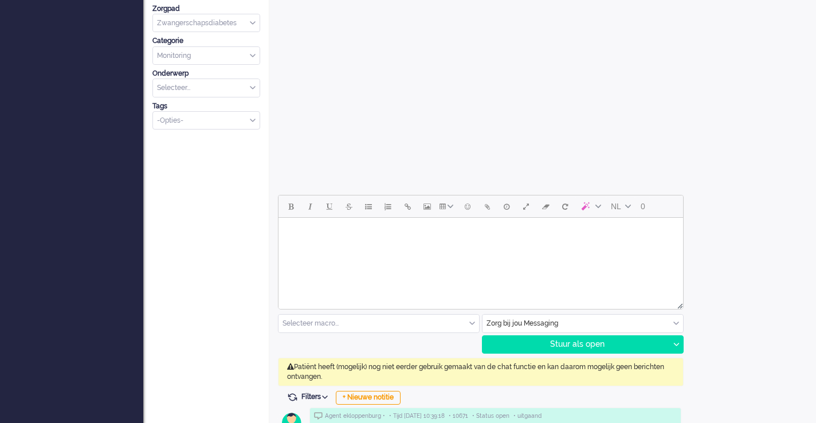
click at [393, 247] on html at bounding box center [480, 232] width 404 height 29
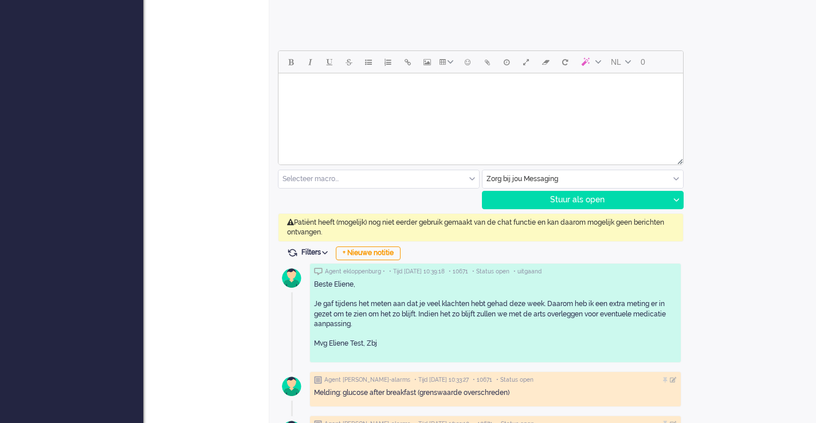
scroll to position [538, 0]
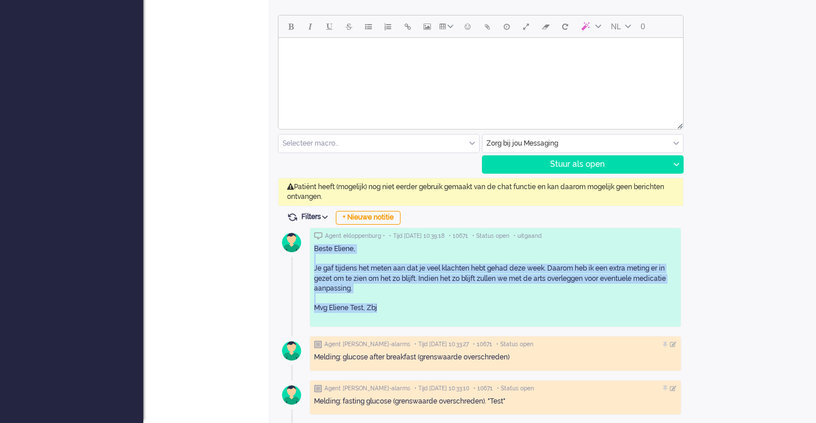
drag, startPoint x: 313, startPoint y: 246, endPoint x: 396, endPoint y: 309, distance: 103.9
click at [396, 309] on p "Beste Eliene, Je gaf tijdens het meten aan dat je veel klachten hebt gehad deze…" at bounding box center [495, 278] width 363 height 69
copy p "Beste Eliene, Je gaf tijdens het meten aan dat je veel klachten hebt gehad deze…"
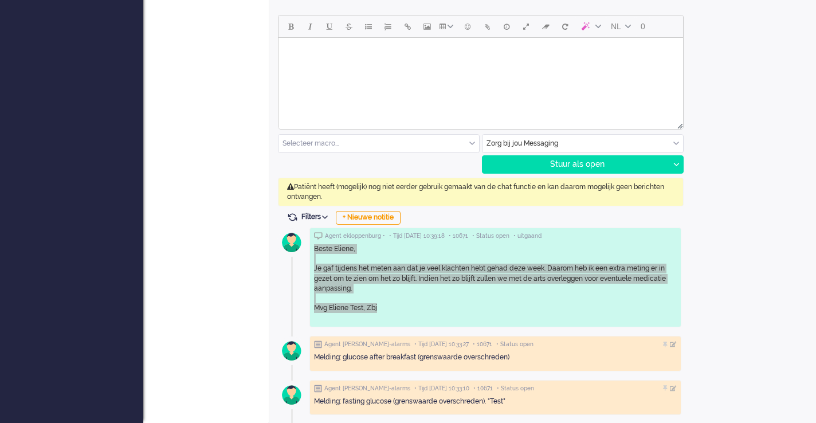
click at [367, 67] on html at bounding box center [480, 52] width 404 height 29
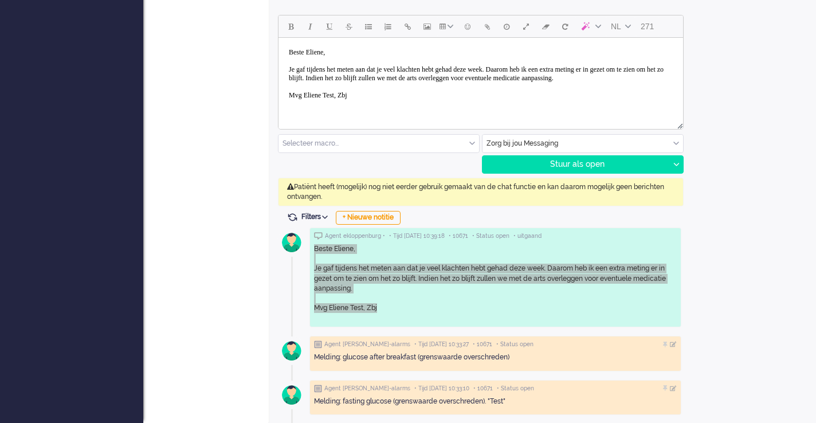
click at [316, 52] on body "Beste Eliene, Je gaf tijdens het meten aan dat je veel klachten hebt gehad deze…" at bounding box center [480, 73] width 395 height 63
drag, startPoint x: 343, startPoint y: 52, endPoint x: 286, endPoint y: 53, distance: 57.3
click at [286, 53] on body "Beste Eliene, Je gaf tijdens het meten aan dat je veel klachten hebt gehad deze…" at bounding box center [480, 73] width 395 height 63
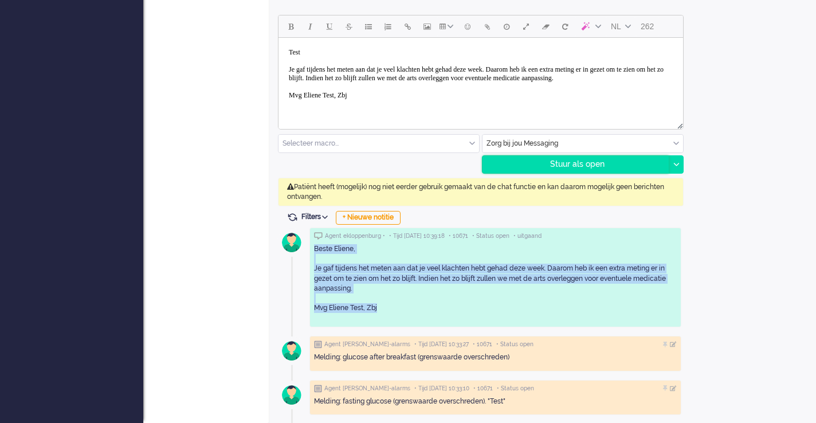
click at [515, 156] on div "Stuur als open" at bounding box center [575, 164] width 186 height 17
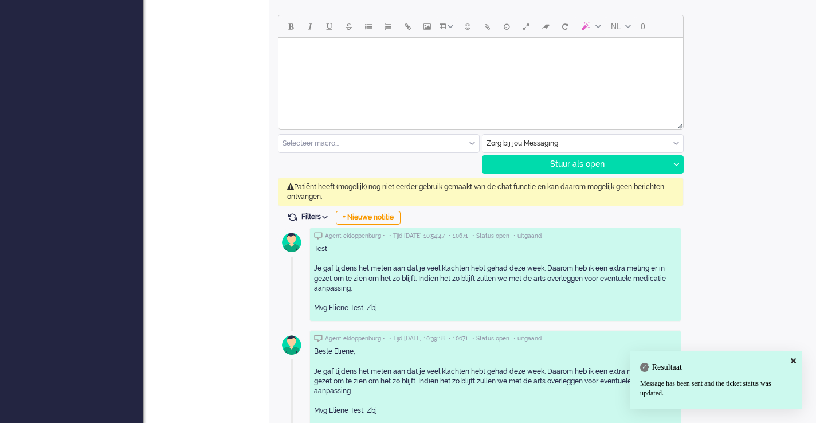
click at [717, 224] on div "Open custom software Patiënt naam Eliene Kloppenburg Patiënt ID 4a775956-47ca-d…" at bounding box center [753, 10] width 126 height 1029
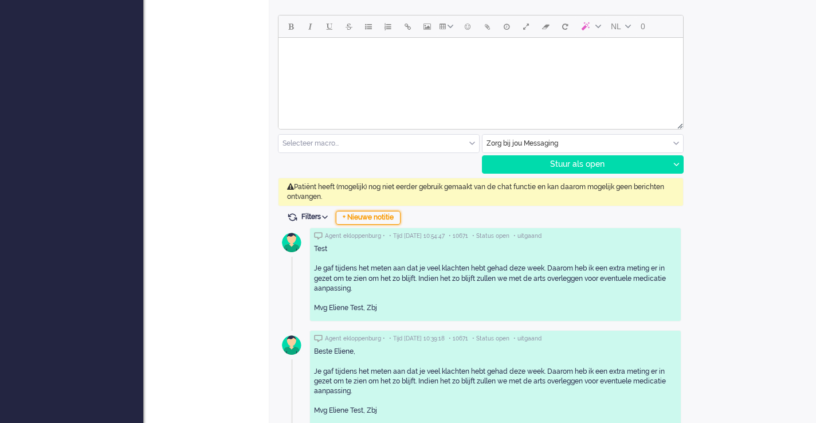
click at [386, 214] on div "+ Nieuwe notitie" at bounding box center [368, 218] width 65 height 14
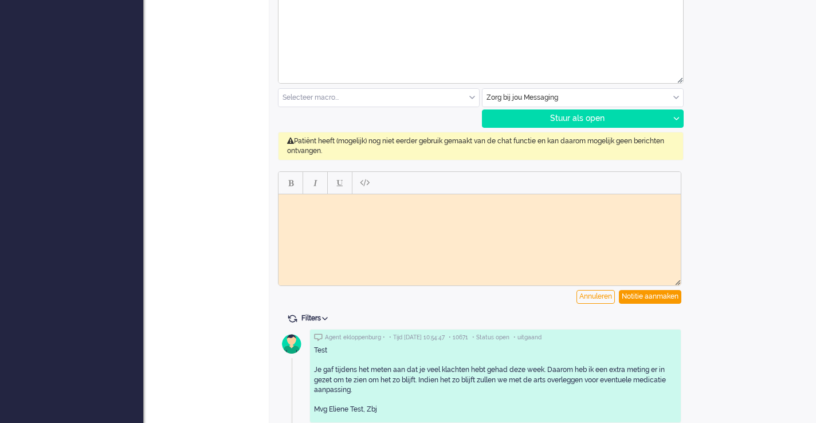
scroll to position [596, 0]
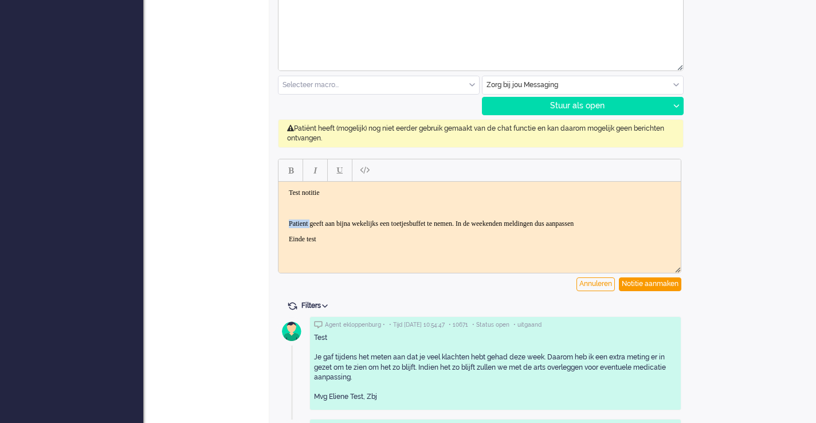
drag, startPoint x: 288, startPoint y: 223, endPoint x: 314, endPoint y: 223, distance: 26.3
click at [315, 223] on body "Test notitie Patient geeft aan bijna wekelijks een toetjesbuffet te nemen. In d…" at bounding box center [479, 215] width 393 height 55
click at [292, 172] on span "Bold" at bounding box center [290, 170] width 5 height 9
click at [643, 282] on div "Notitie aanmaken" at bounding box center [650, 284] width 62 height 14
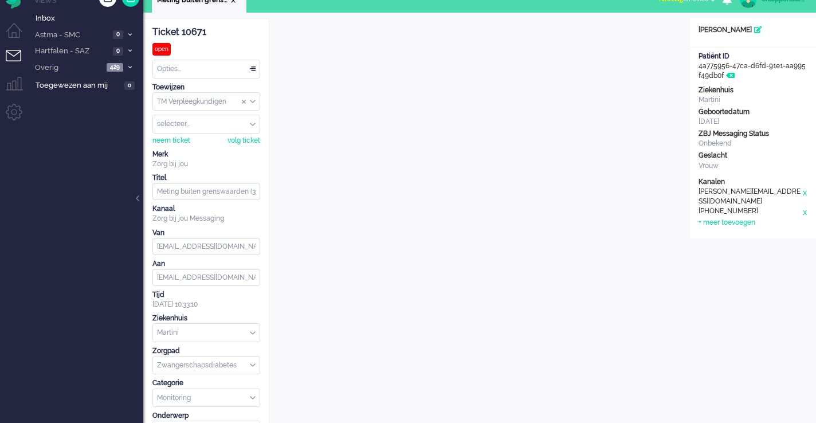
scroll to position [0, 0]
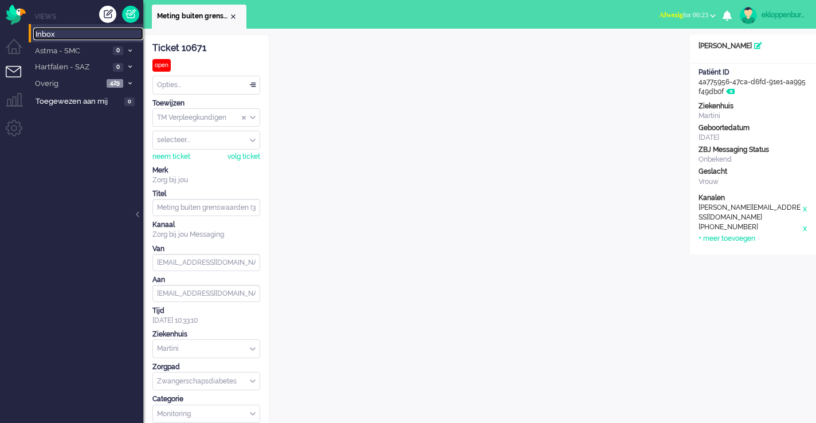
click at [114, 36] on span "Inbox" at bounding box center [90, 34] width 108 height 11
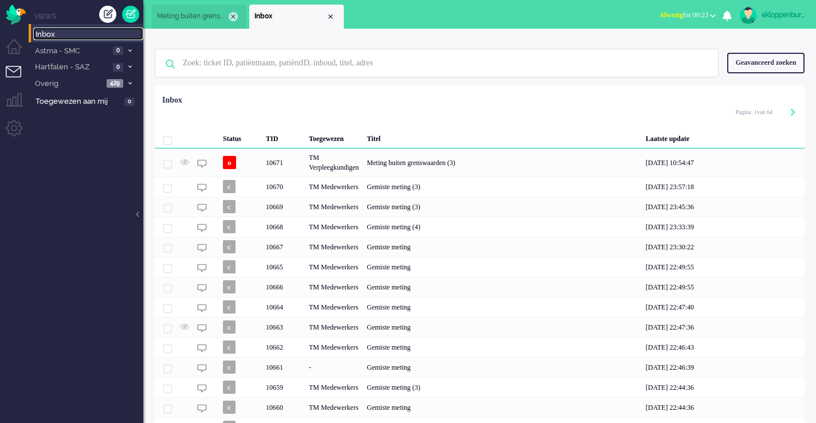
click at [234, 14] on div "Close tab" at bounding box center [233, 16] width 9 height 9
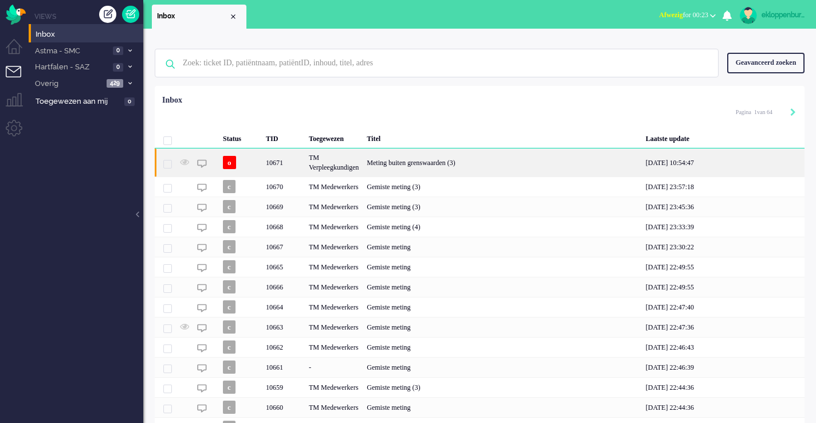
click at [363, 165] on div "TM Verpleegkundigen" at bounding box center [334, 162] width 58 height 28
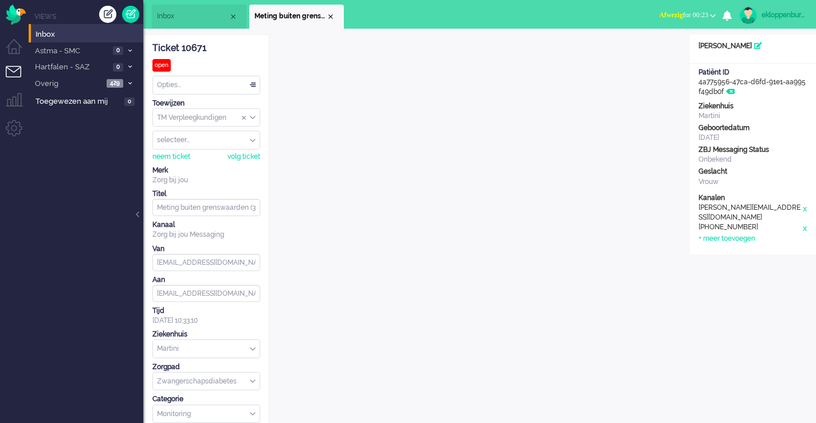
click at [194, 19] on span "Inbox" at bounding box center [193, 16] width 72 height 10
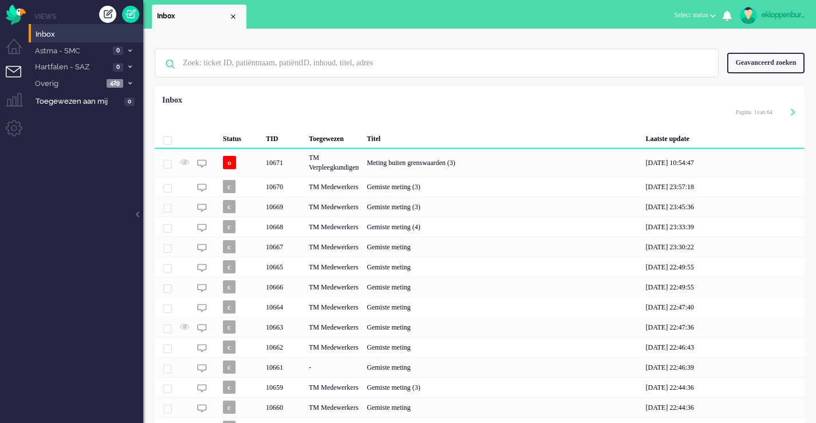
click at [363, 148] on div "Toegewezen" at bounding box center [502, 136] width 278 height 23
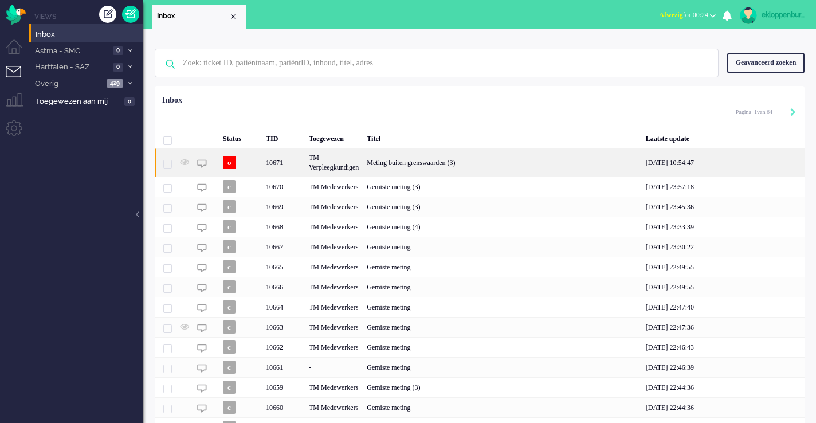
click at [358, 172] on div "TM Verpleegkundigen" at bounding box center [334, 162] width 58 height 28
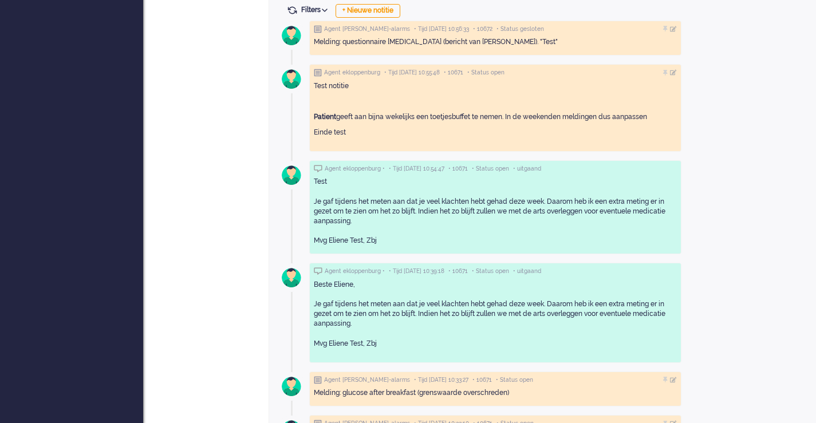
scroll to position [780, 0]
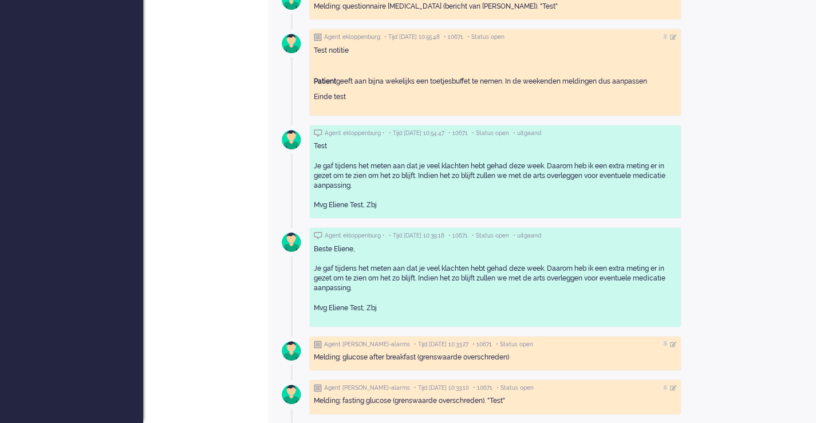
click at [326, 353] on div "Melding: glucose after breakfast (grenswaarde overschreden)" at bounding box center [495, 358] width 363 height 10
drag, startPoint x: 326, startPoint y: 345, endPoint x: 513, endPoint y: 343, distance: 187.3
click at [513, 343] on div "Agent [PERSON_NAME]-alarms • Tijd [DATE] 10:33:27 • 10671 • Status open" at bounding box center [495, 345] width 363 height 8
copy div "Agent [PERSON_NAME]-alarms • Tijd [DATE] 10:33:27 • 10671 • Status open"
drag, startPoint x: 507, startPoint y: 399, endPoint x: 314, endPoint y: 404, distance: 193.1
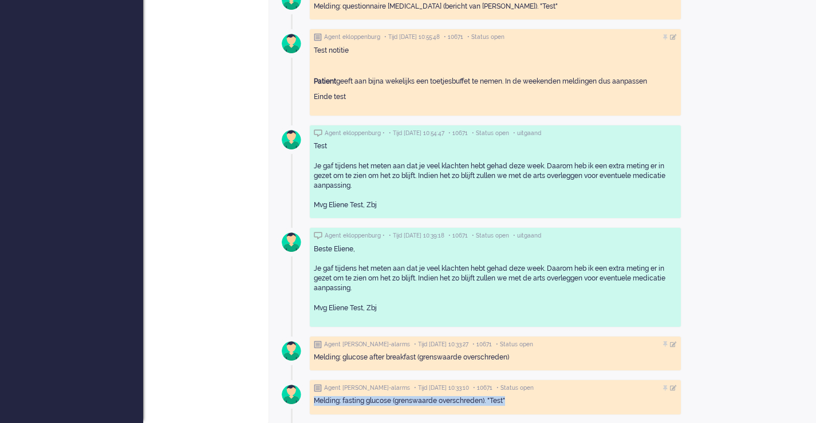
click at [314, 404] on div "Melding: fasting glucose (grenswaarde overschreden). "Test"" at bounding box center [495, 401] width 363 height 10
copy div "Melding: fasting glucose (grenswaarde overschreden). "Test""
click at [420, 360] on div "Melding: glucose after breakfast (grenswaarde overschreden)" at bounding box center [495, 358] width 363 height 10
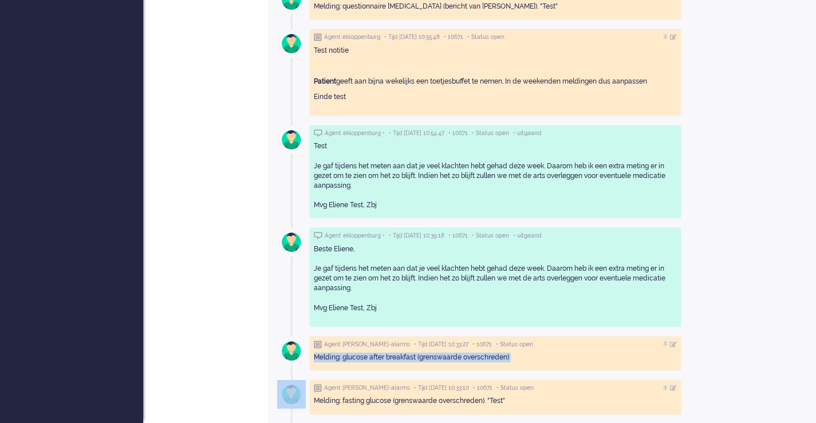
click at [420, 360] on div "Melding: glucose after breakfast (grenswaarde overschreden)" at bounding box center [495, 358] width 363 height 10
copy div "Melding: glucose after breakfast (grenswaarde overschreden)"
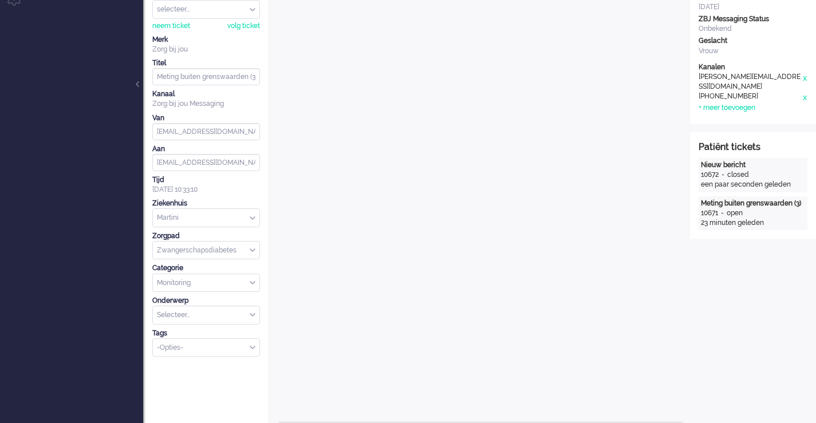
scroll to position [126, 0]
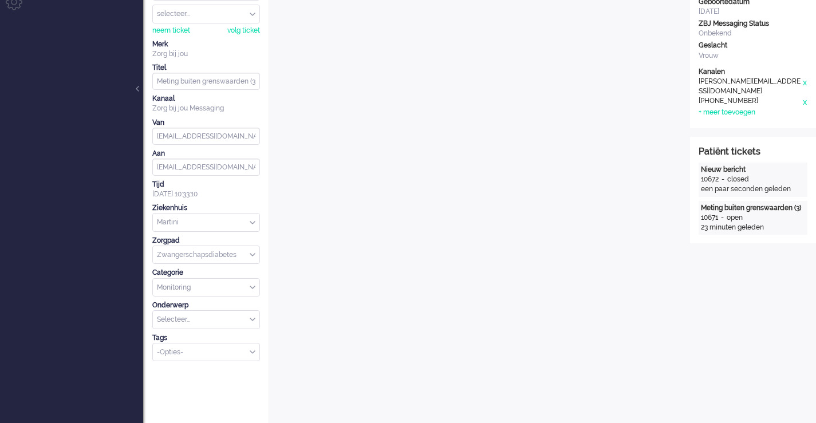
click at [741, 175] on div "closed" at bounding box center [738, 180] width 22 height 10
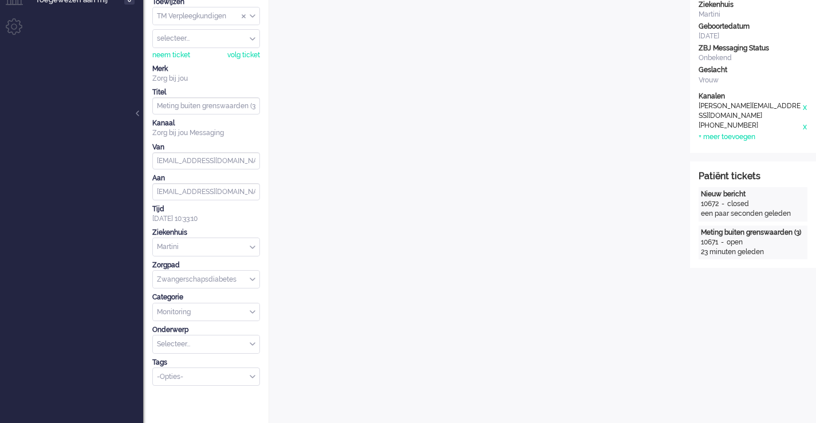
scroll to position [0, 0]
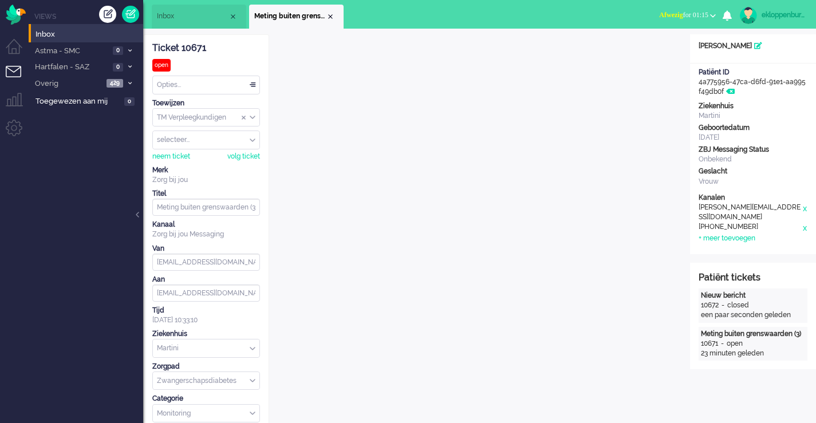
click at [745, 333] on div "Meting buiten grenswaarden (3) 10671 - open 23 minuten geleden" at bounding box center [753, 344] width 109 height 34
click at [178, 13] on span "Inbox" at bounding box center [193, 16] width 72 height 10
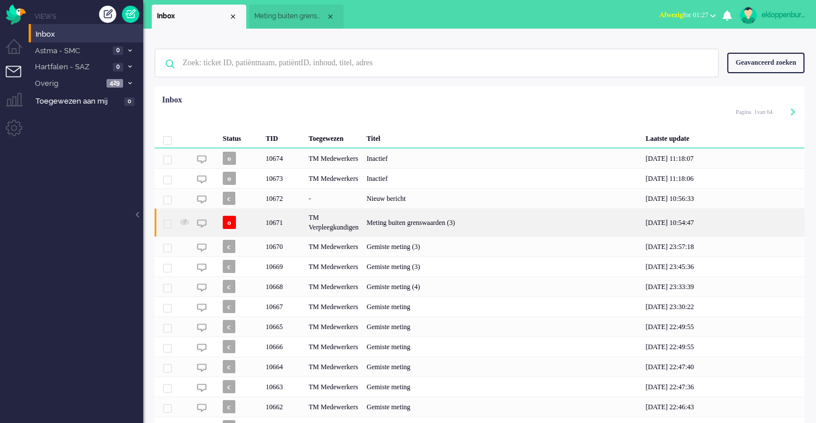
click at [171, 223] on span "10671" at bounding box center [167, 224] width 9 height 9
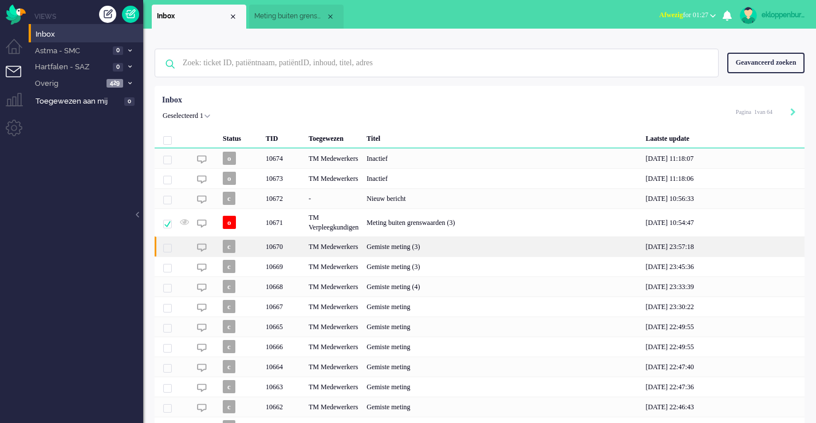
click at [170, 249] on span "10670" at bounding box center [167, 248] width 9 height 9
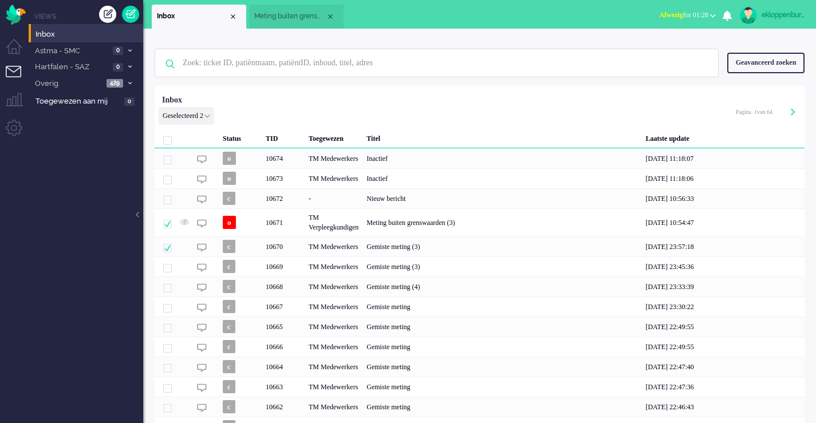
click at [198, 116] on div "Geselecteerd 2 Set Status: open pending holding solved Verwijder Selecteer... U…" at bounding box center [187, 116] width 56 height 18
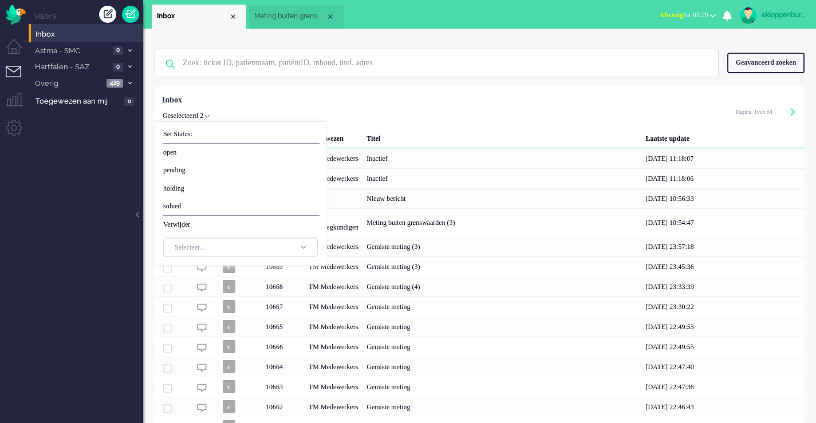
click at [395, 112] on div "Geselecteerd 2 Set Status: open pending holding solved Verwijder Selecteer... U…" at bounding box center [480, 114] width 650 height 22
click at [212, 115] on div "Geselecteerd 2 Set Status: open pending holding solved Verwijder Selecteer... U…" at bounding box center [187, 116] width 56 height 18
